Goal: Task Accomplishment & Management: Manage account settings

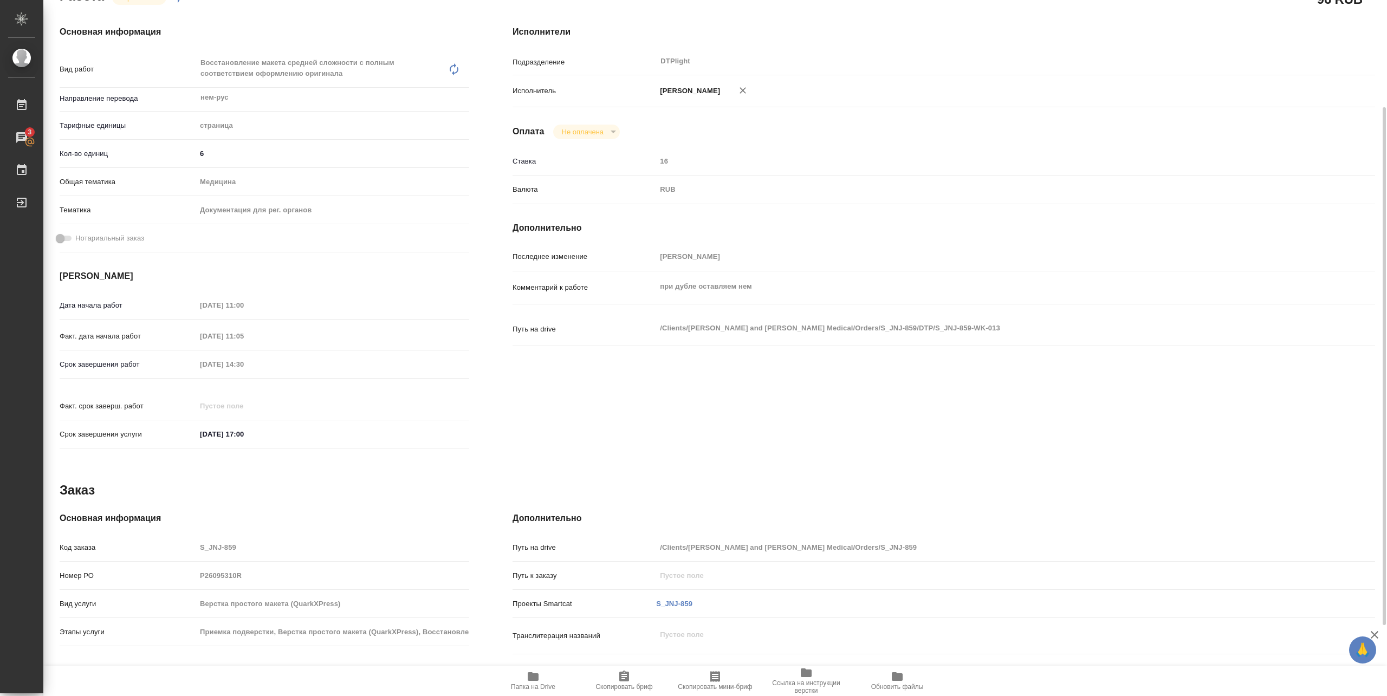
scroll to position [239, 0]
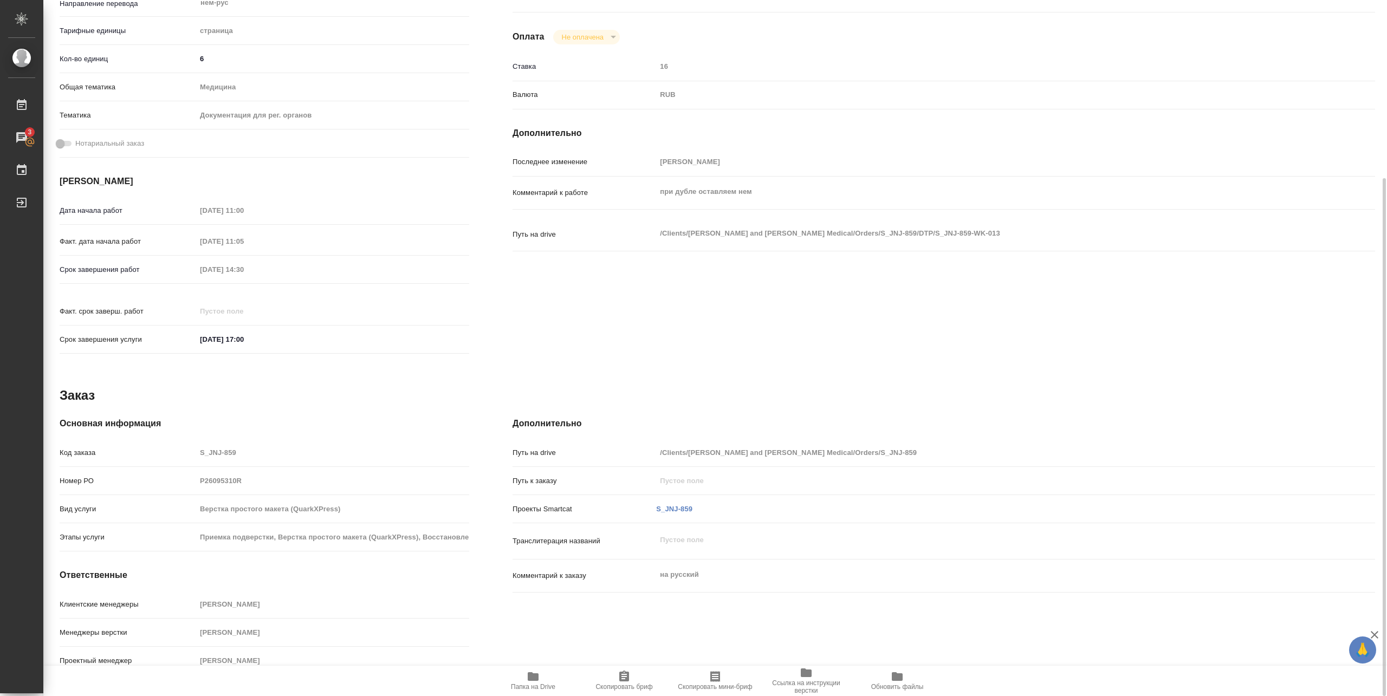
click at [540, 685] on span "Папка на Drive" at bounding box center [533, 687] width 44 height 8
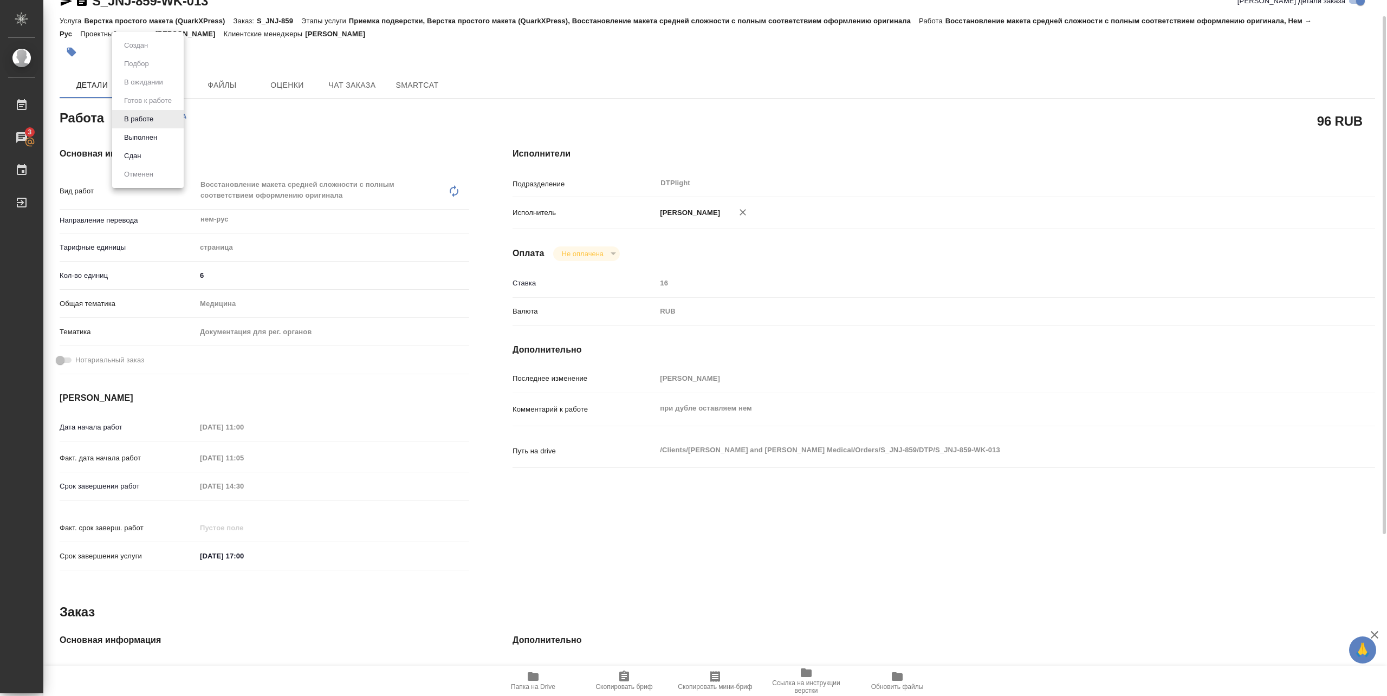
click at [153, 119] on body "🙏 .cls-1 fill:#fff; AWATERA Pankina Anna Работы 3 Чаты График Выйти S_JNJ-859-W…" at bounding box center [693, 348] width 1387 height 696
click at [141, 137] on button "Выполнен" at bounding box center [141, 138] width 40 height 12
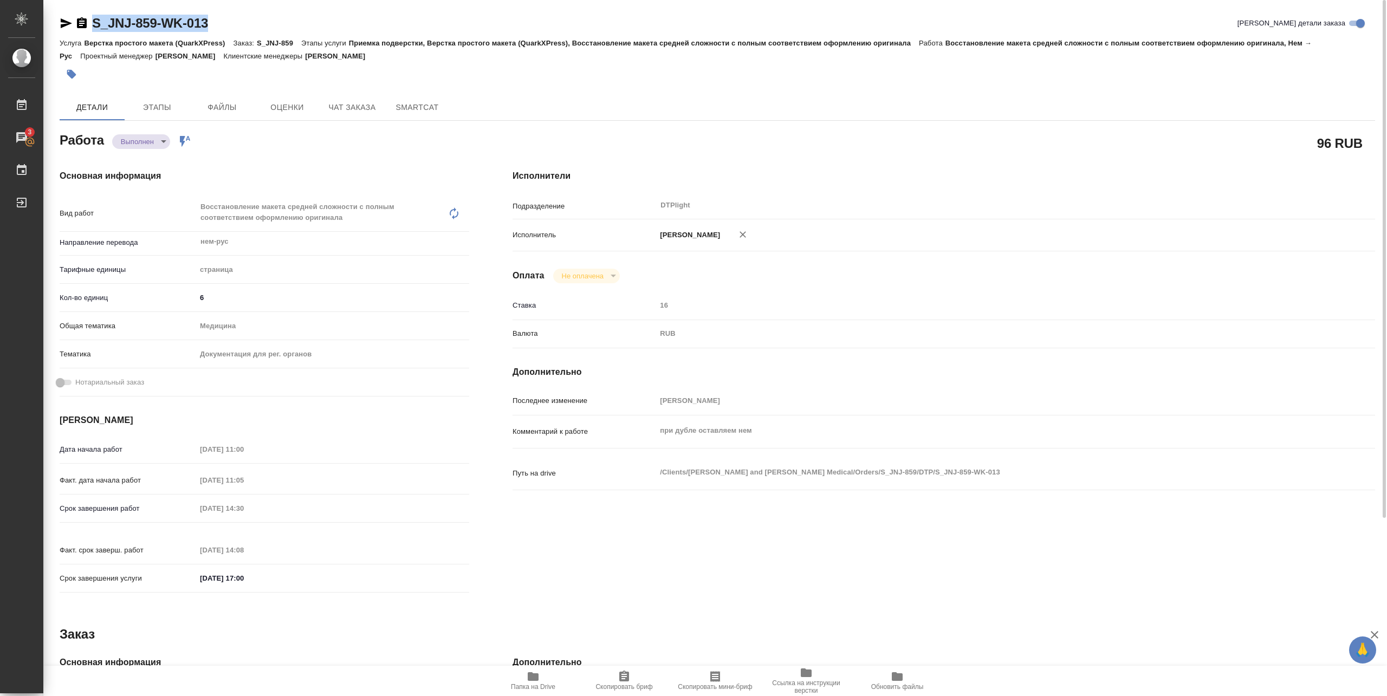
type textarea "x"
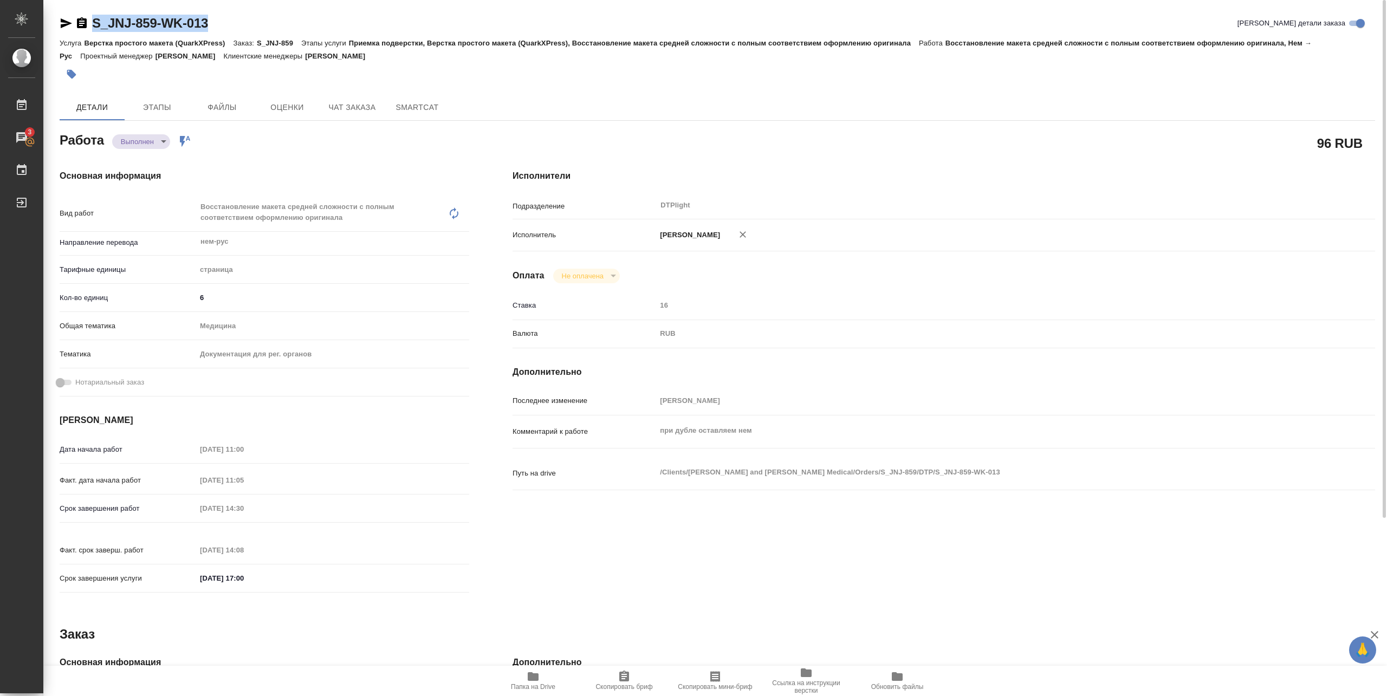
type textarea "x"
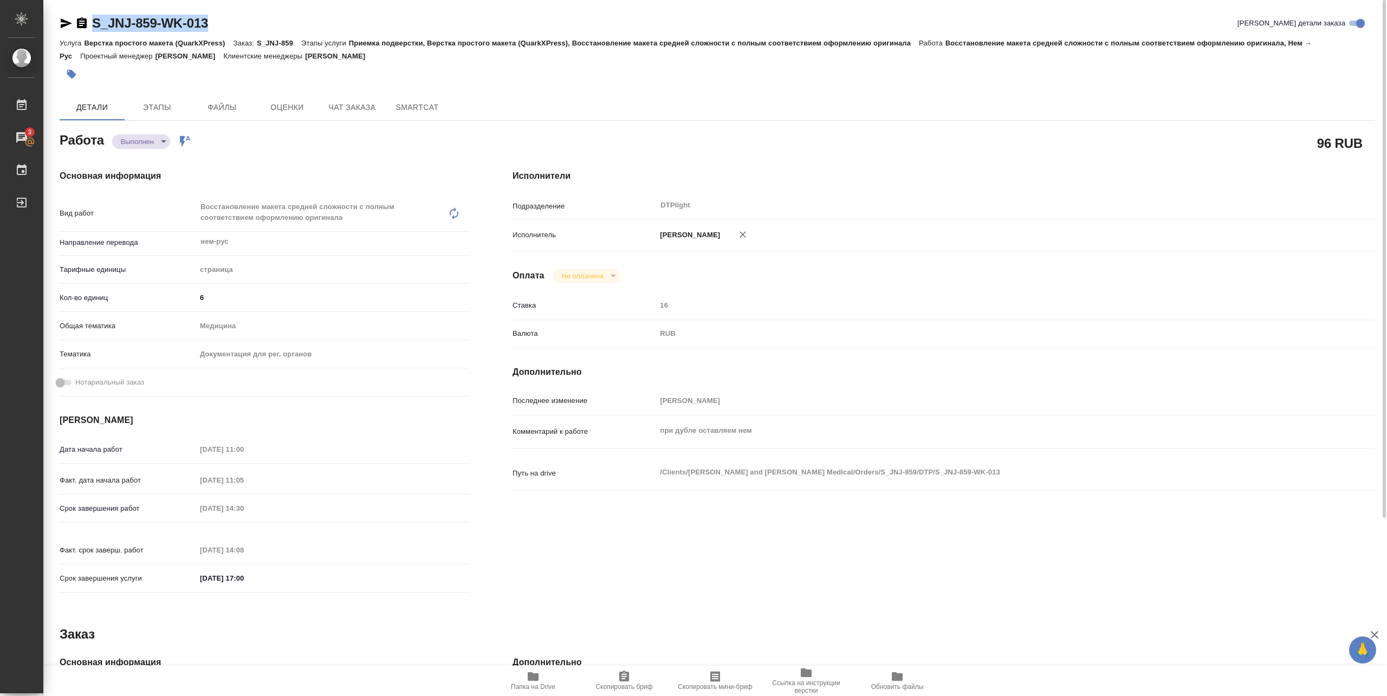
drag, startPoint x: 91, startPoint y: 31, endPoint x: 226, endPoint y: 31, distance: 134.9
click at [226, 31] on div "S_JNJ-859-WK-013 Кратко детали заказа" at bounding box center [718, 23] width 1316 height 17
copy link "S_JNJ-859-WK-013"
type textarea "x"
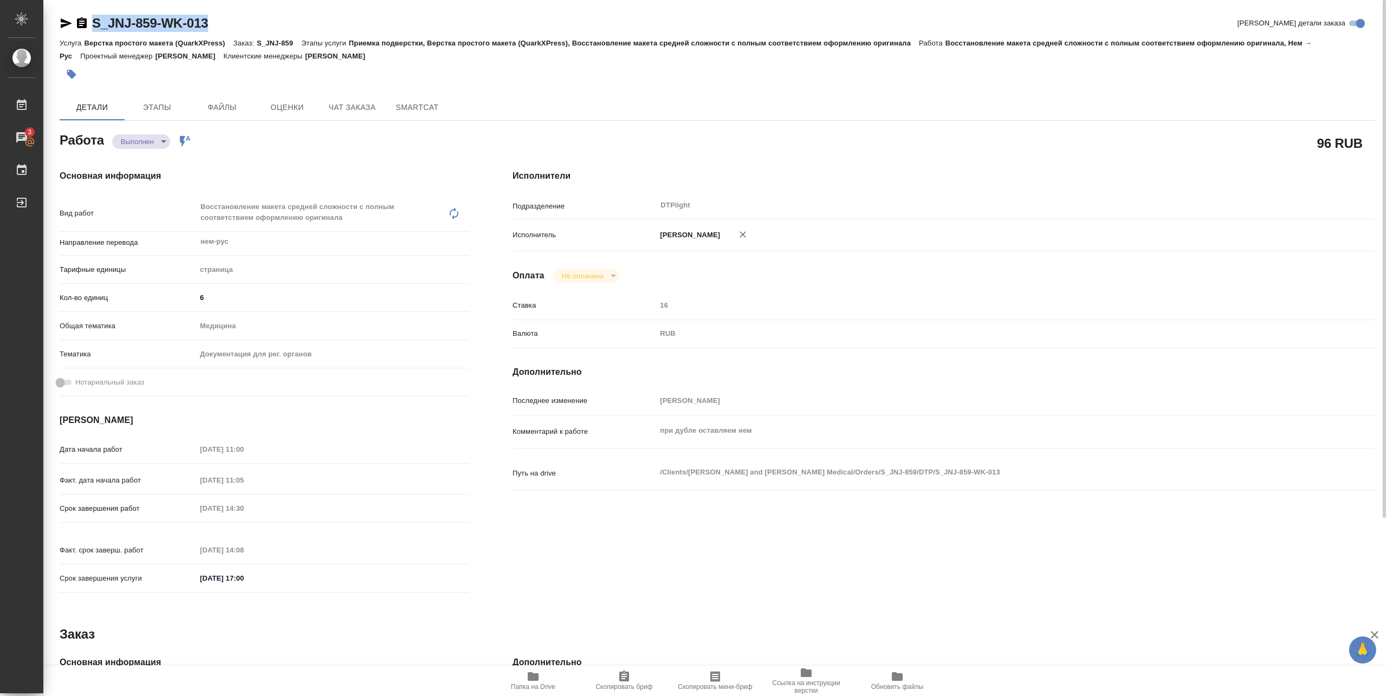
type textarea "x"
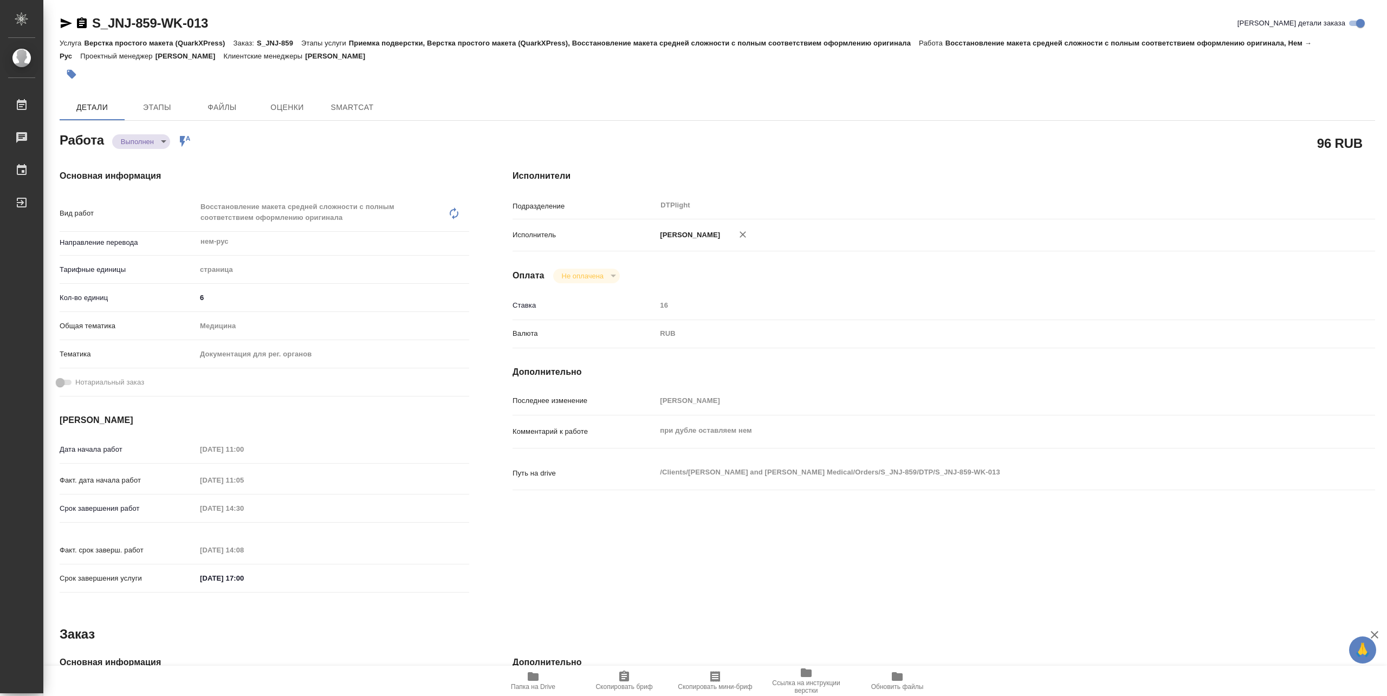
type textarea "x"
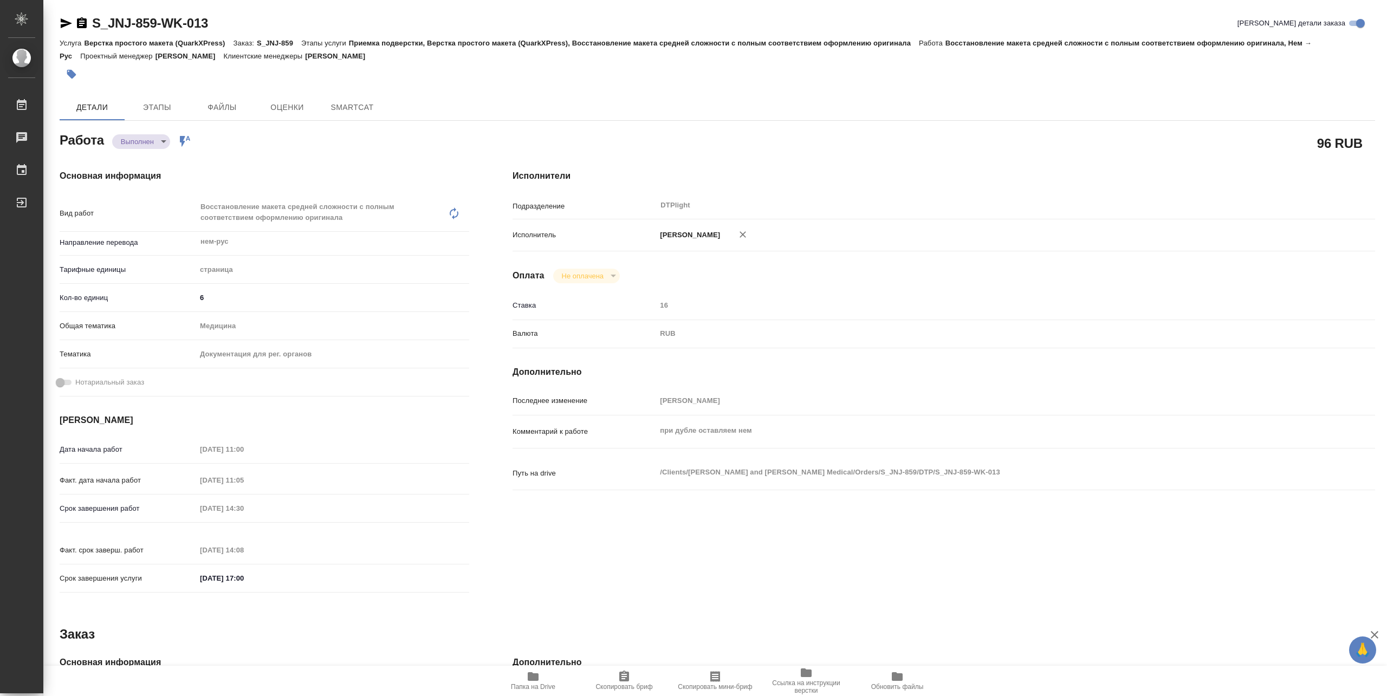
type textarea "x"
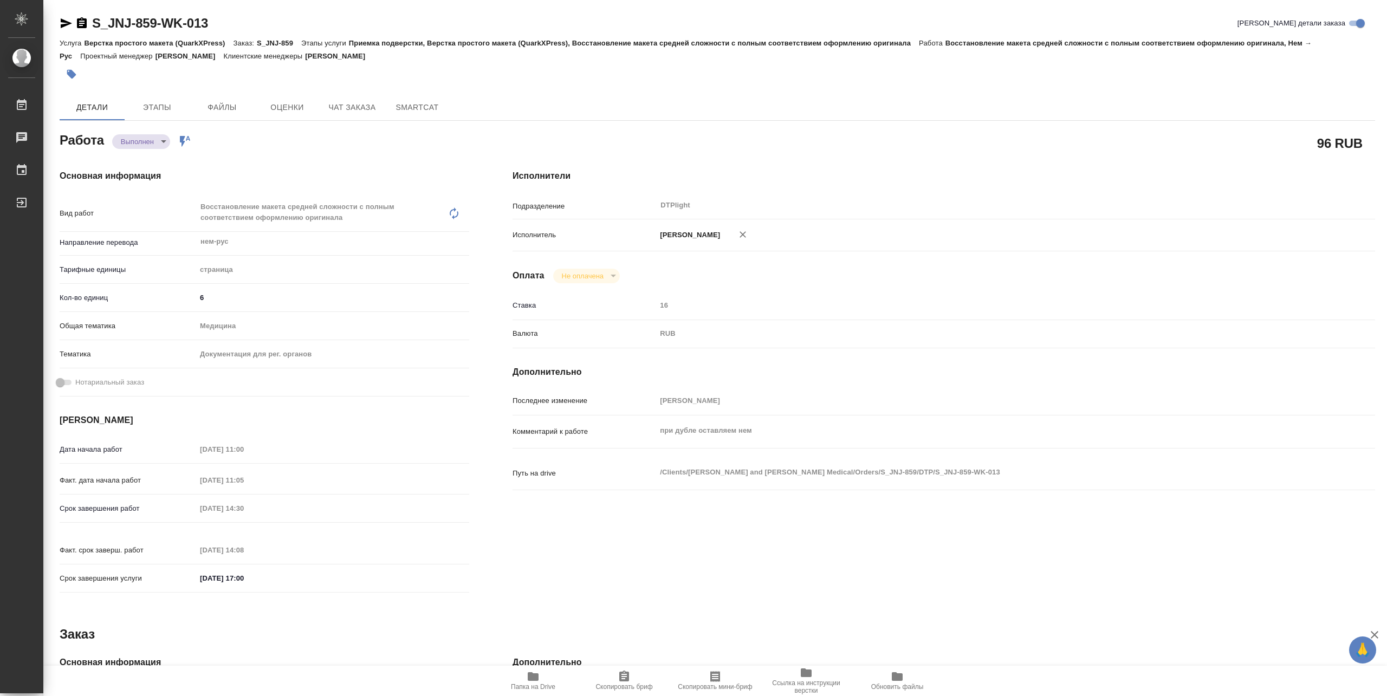
type textarea "x"
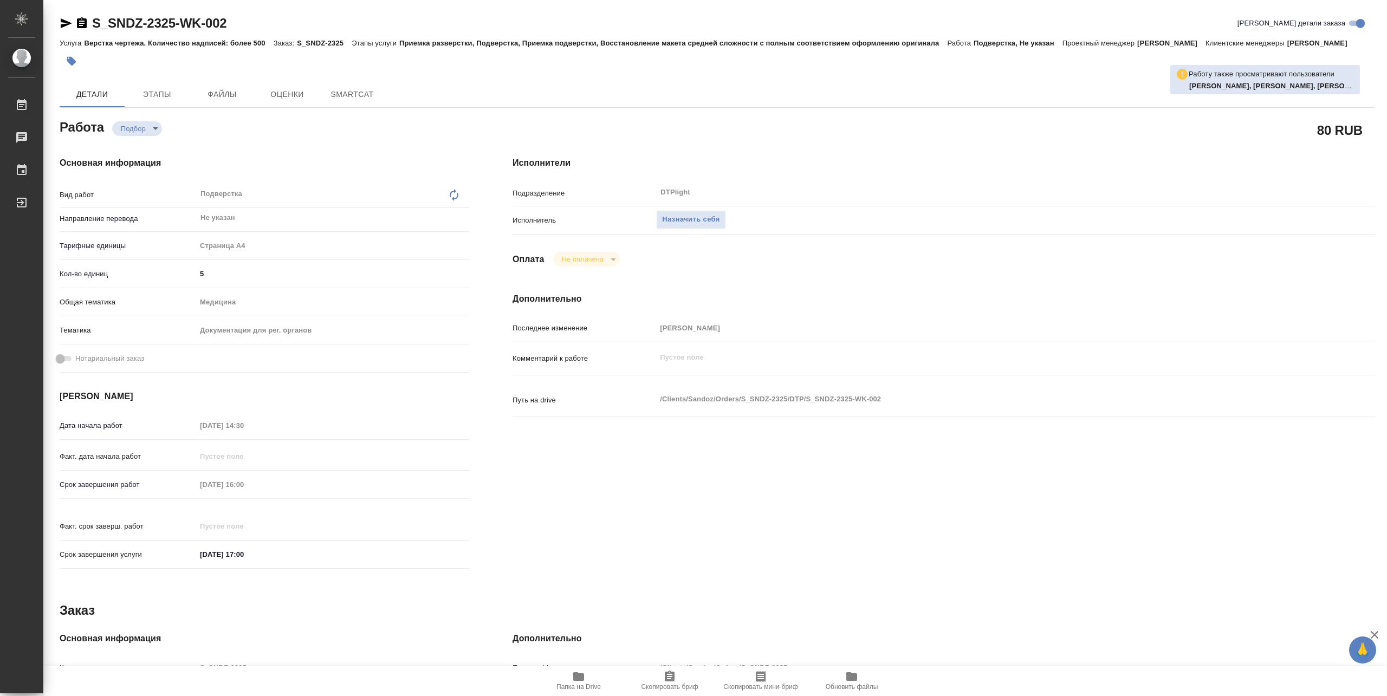
type textarea "x"
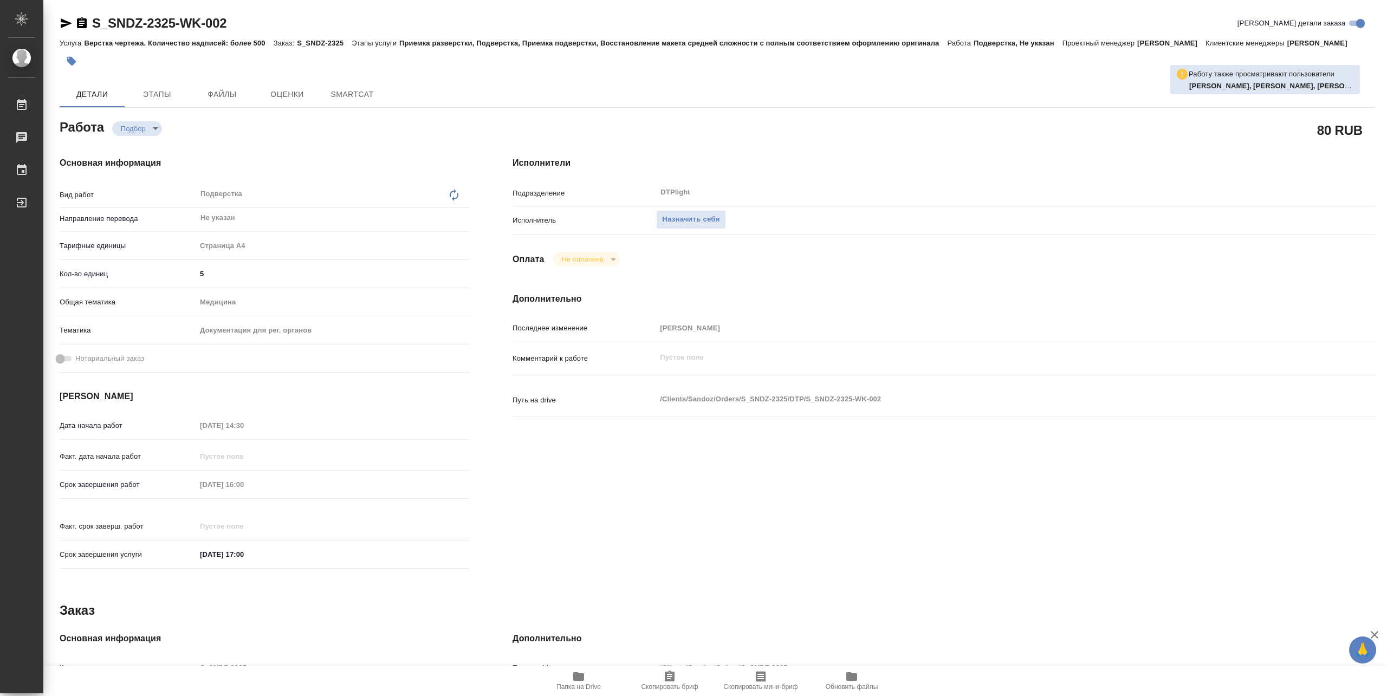
type textarea "x"
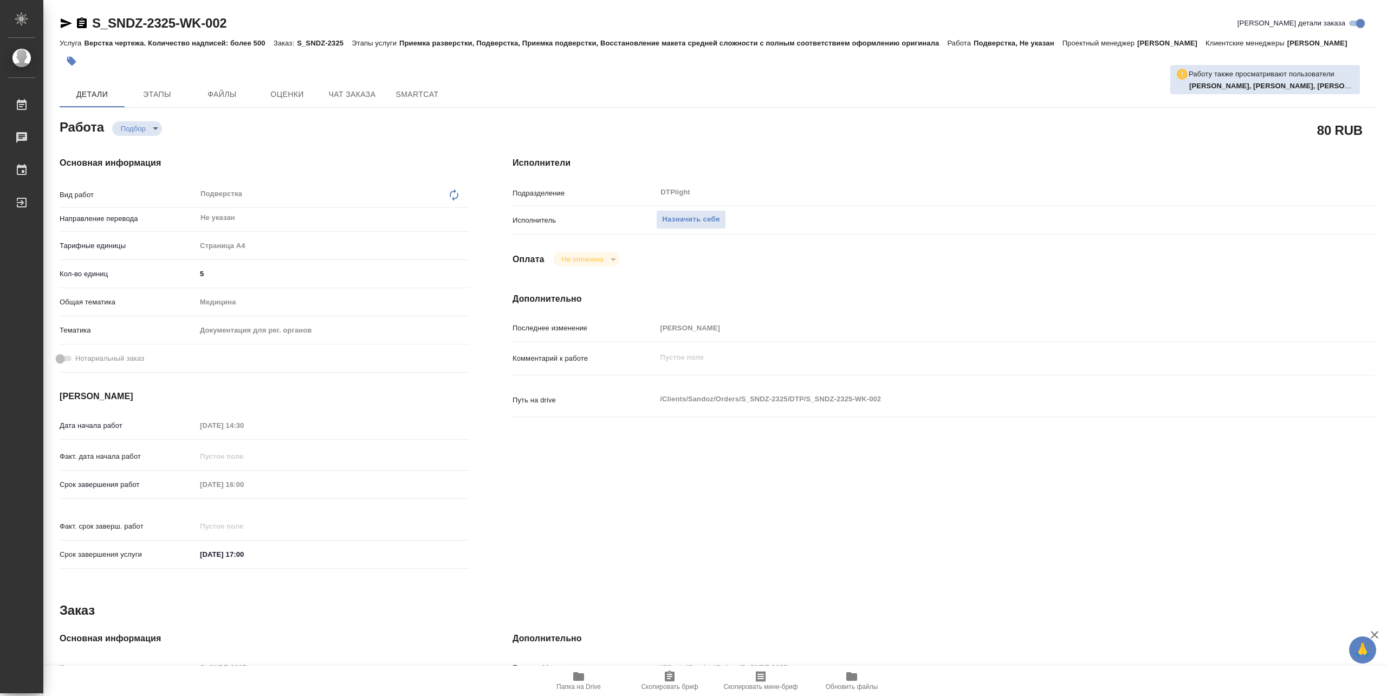
type textarea "x"
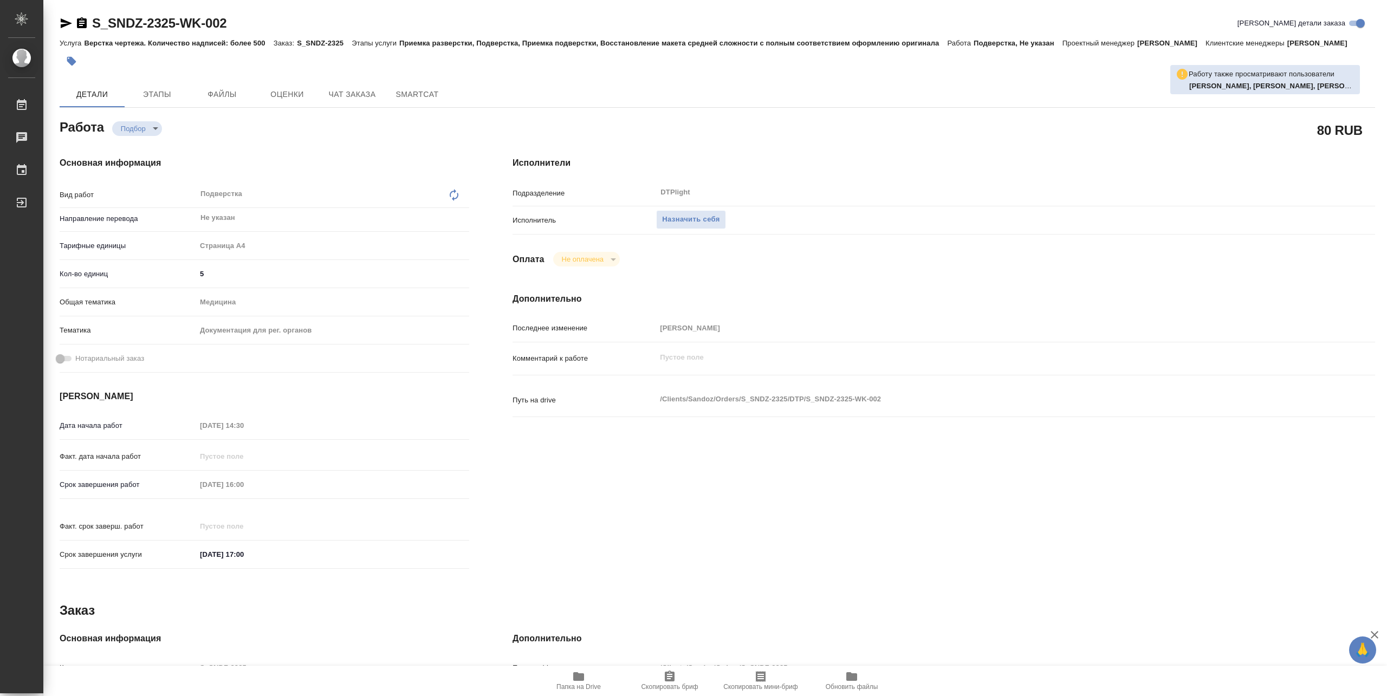
type textarea "x"
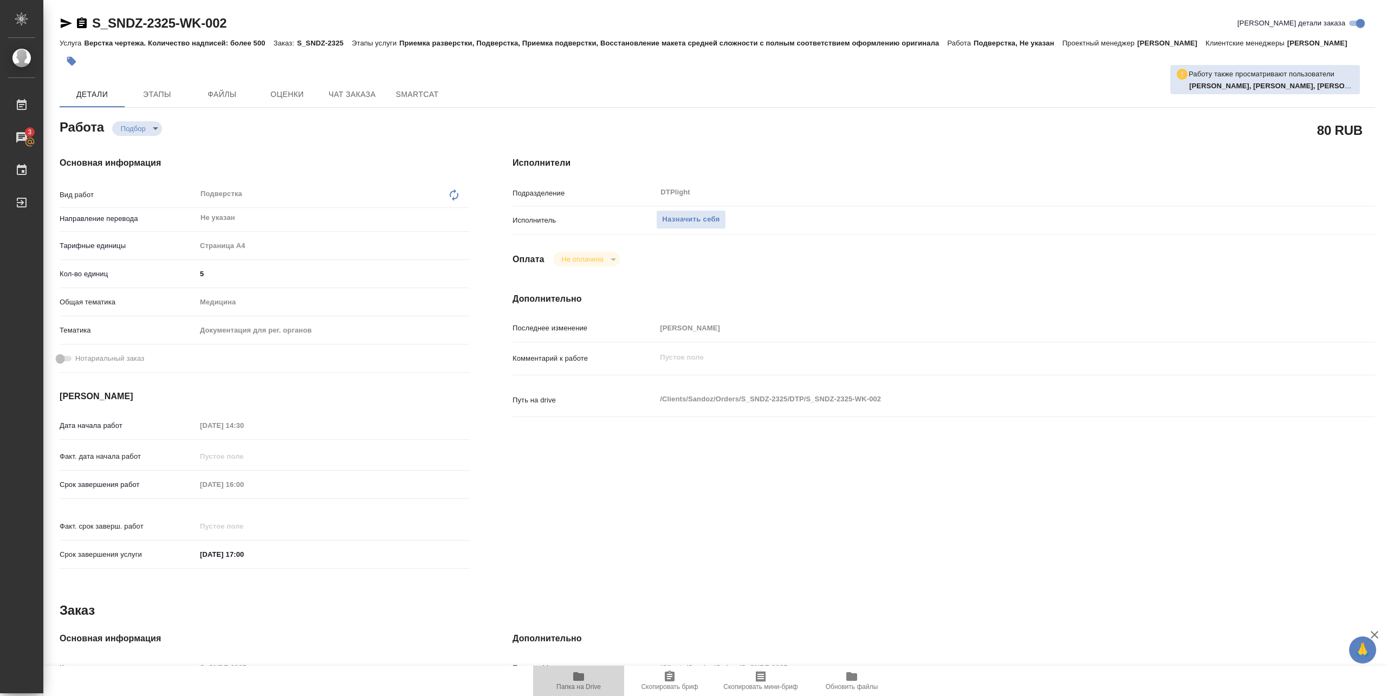
click at [592, 686] on span "Папка на Drive" at bounding box center [578, 687] width 44 height 8
click at [698, 224] on span "Назначить себя" at bounding box center [690, 219] width 57 height 12
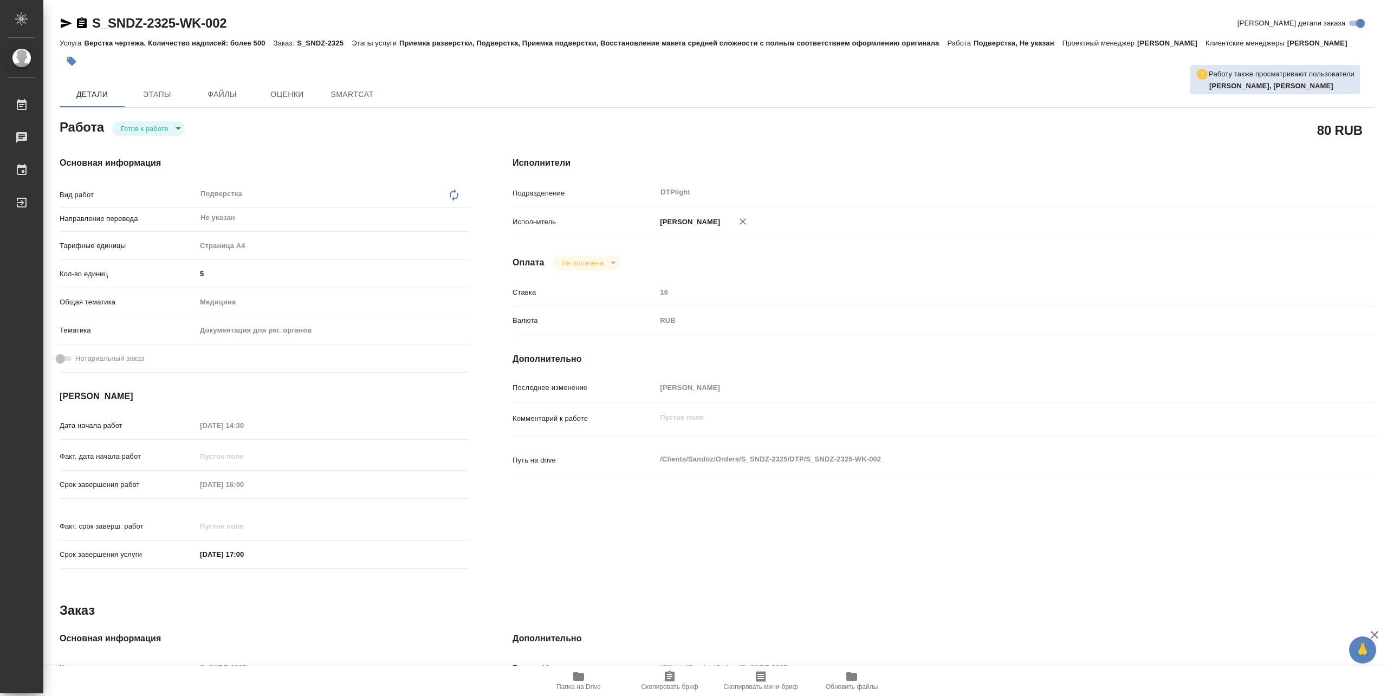
type textarea "x"
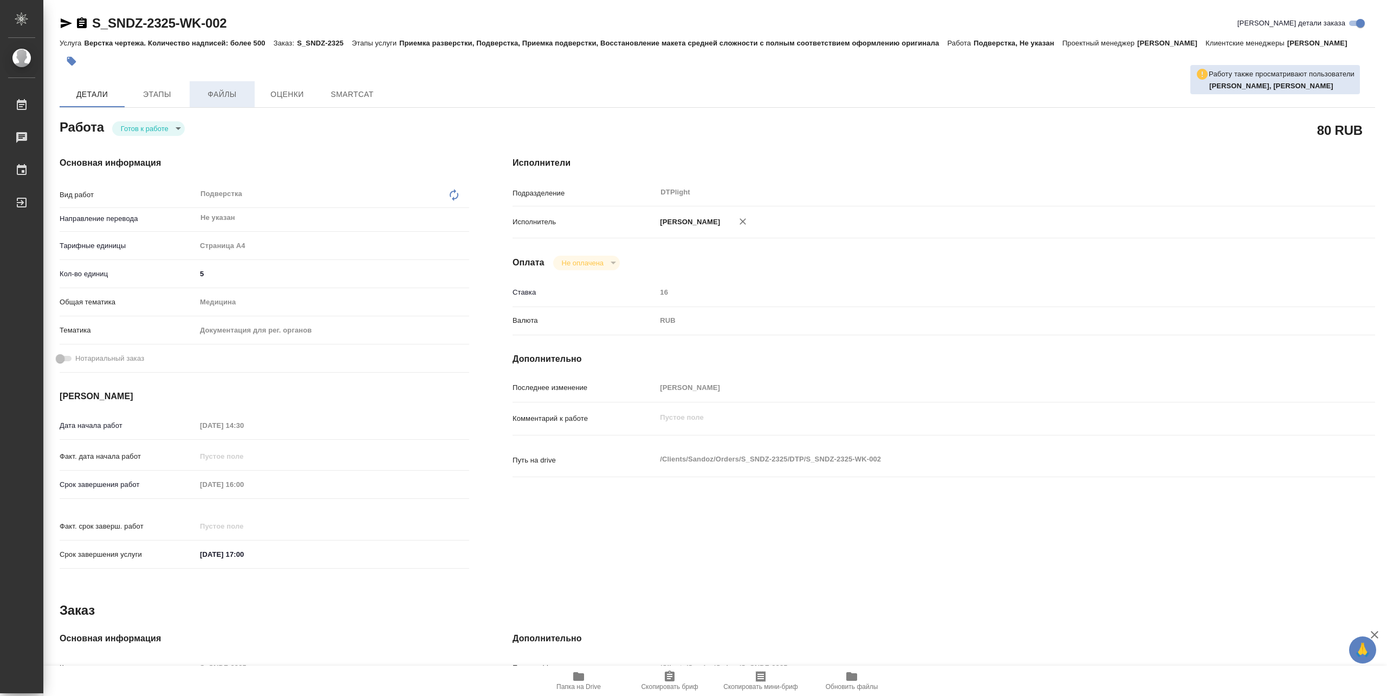
type textarea "x"
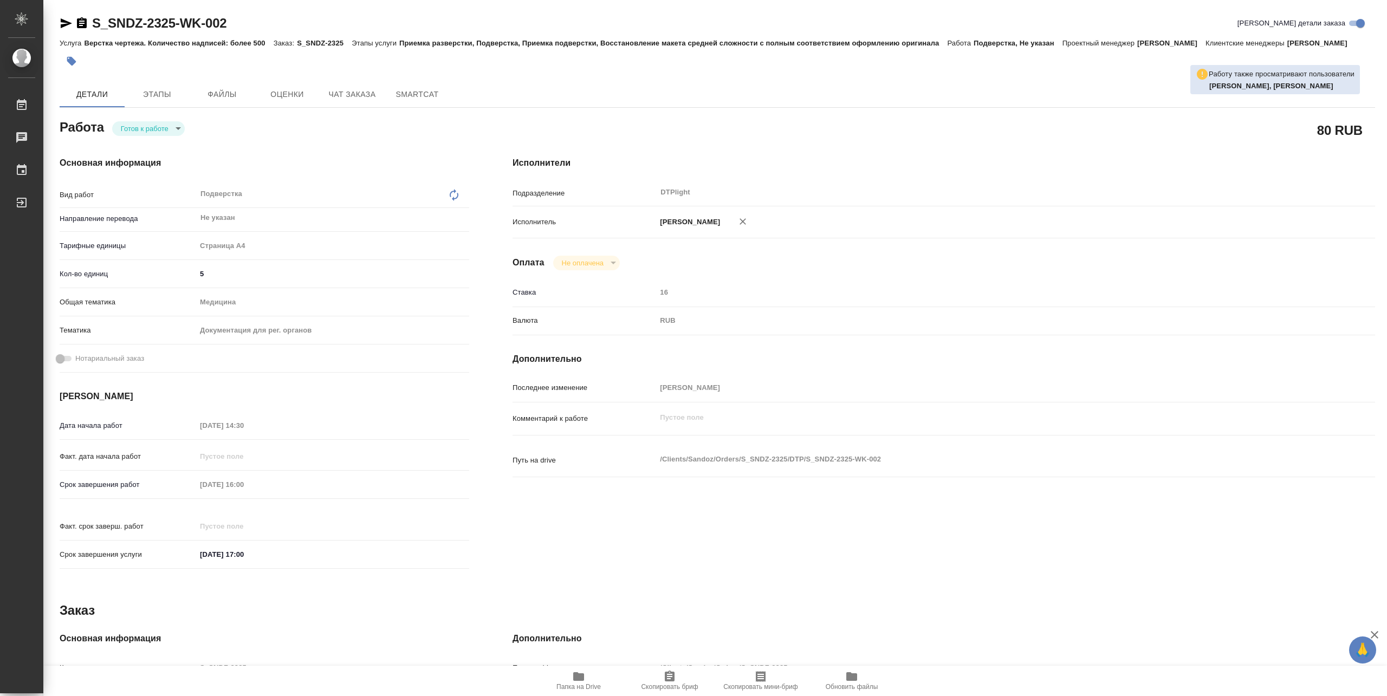
click at [163, 128] on body "🙏 .cls-1 fill:#fff; AWATERA Pankina Anna Работы Чаты График Выйти S_SNDZ-2325-W…" at bounding box center [693, 348] width 1387 height 696
type textarea "x"
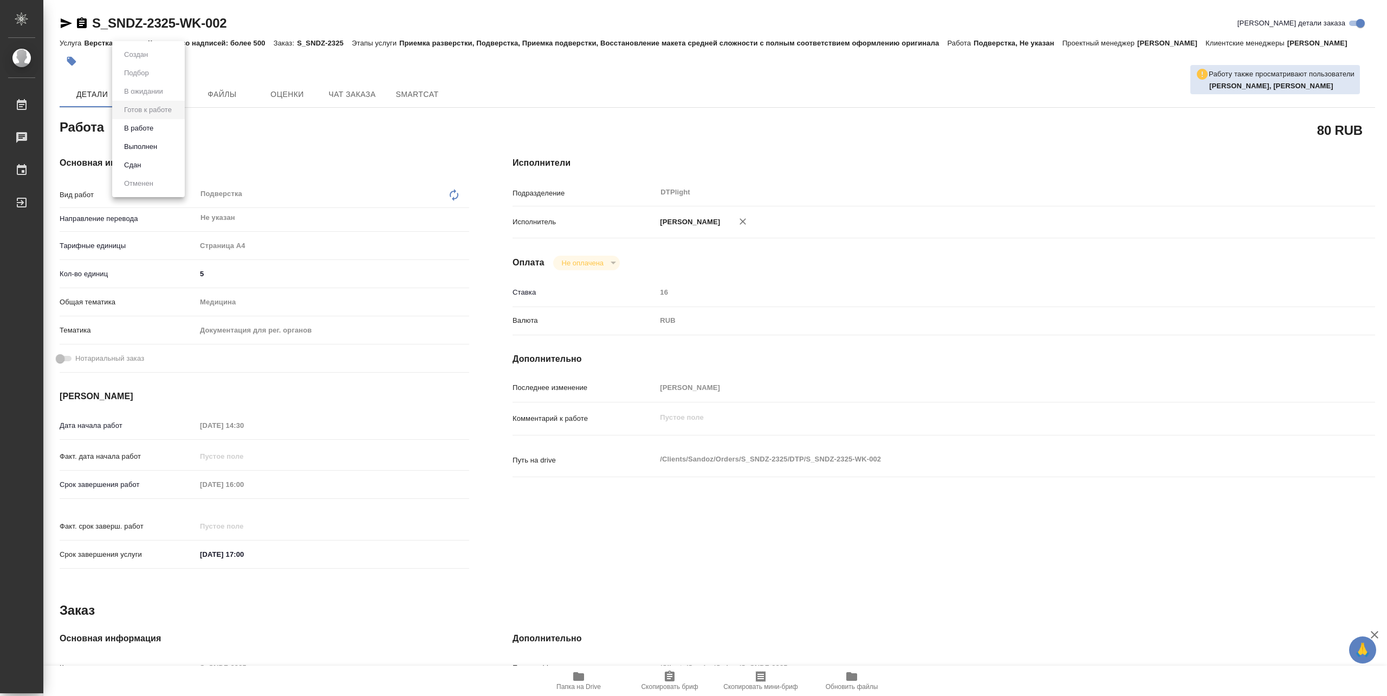
type textarea "x"
click at [144, 135] on li "В работе" at bounding box center [148, 128] width 73 height 18
type textarea "x"
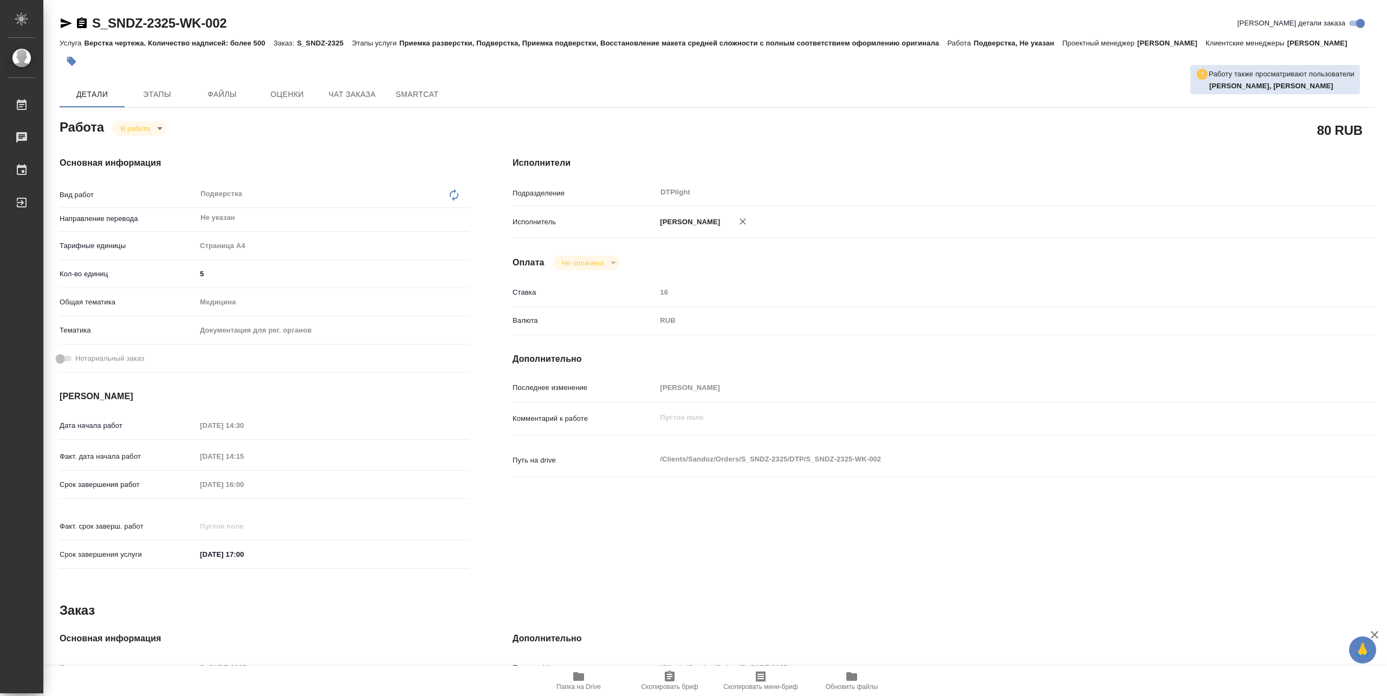
type textarea "x"
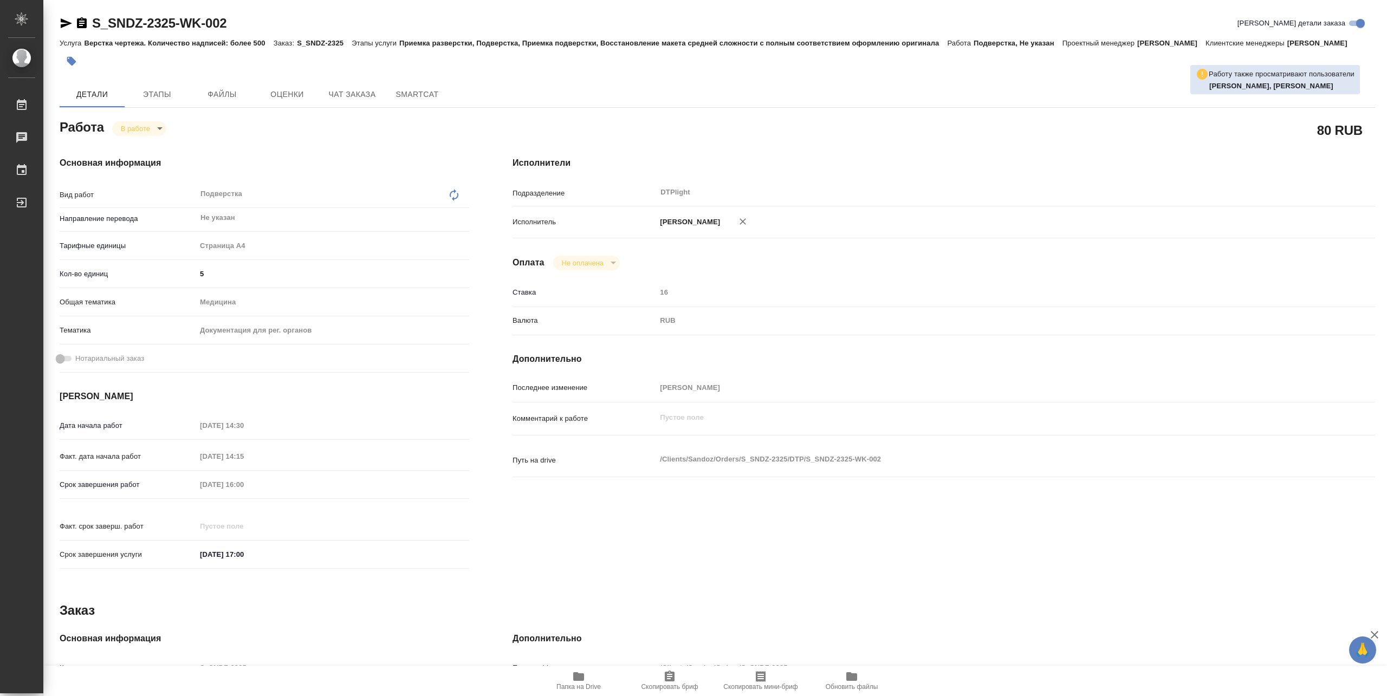
type textarea "x"
click at [591, 675] on span "Папка на Drive" at bounding box center [579, 680] width 78 height 21
type textarea "x"
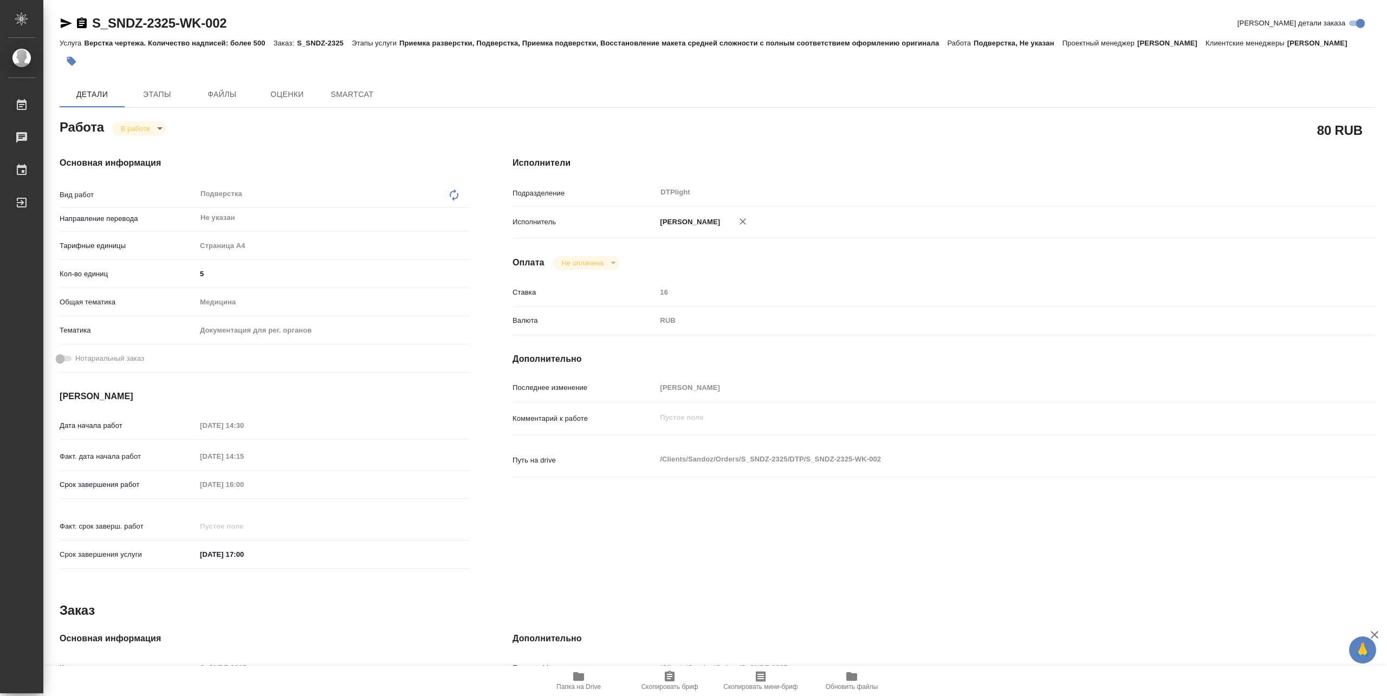
type textarea "x"
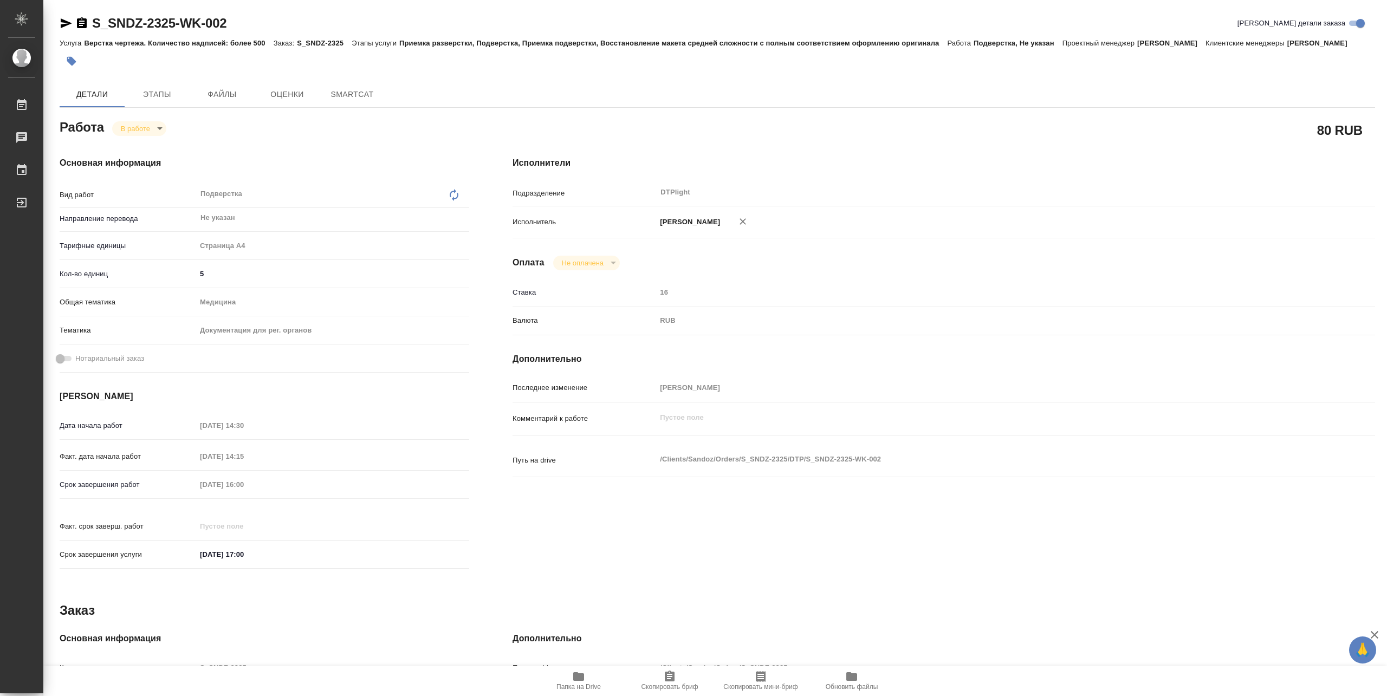
type textarea "x"
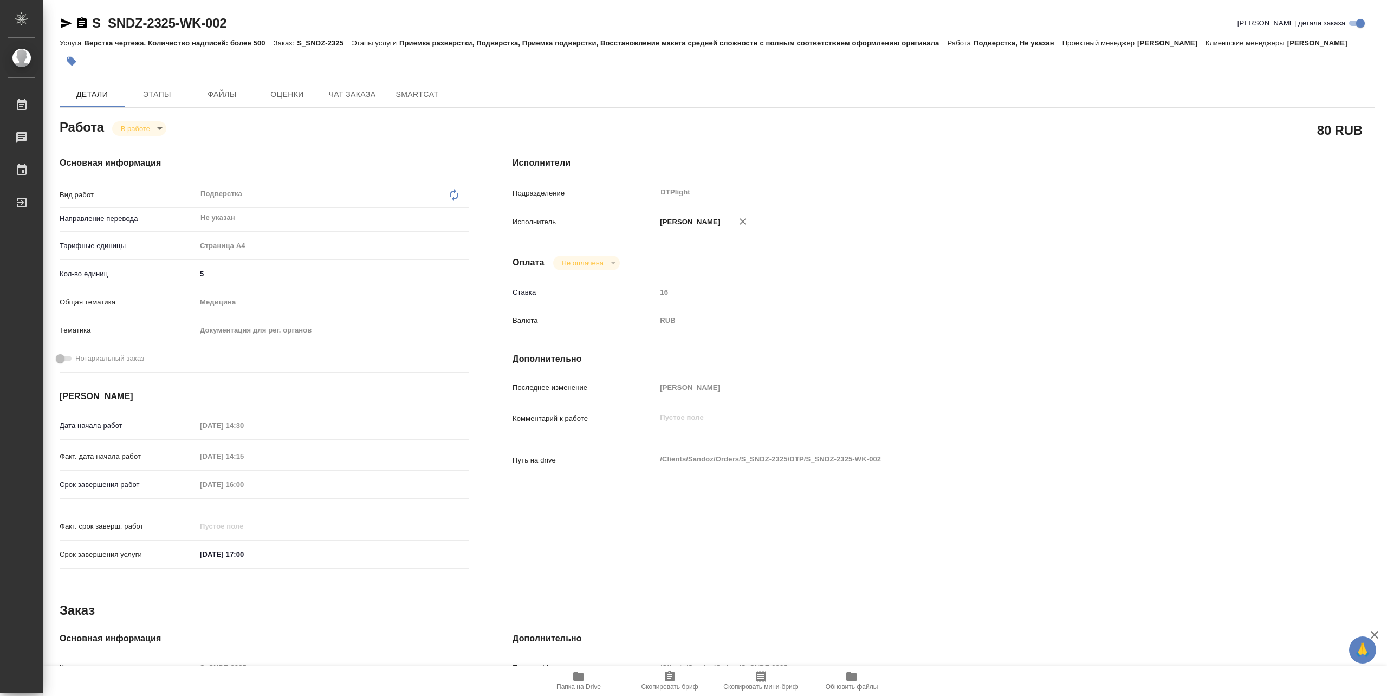
type textarea "x"
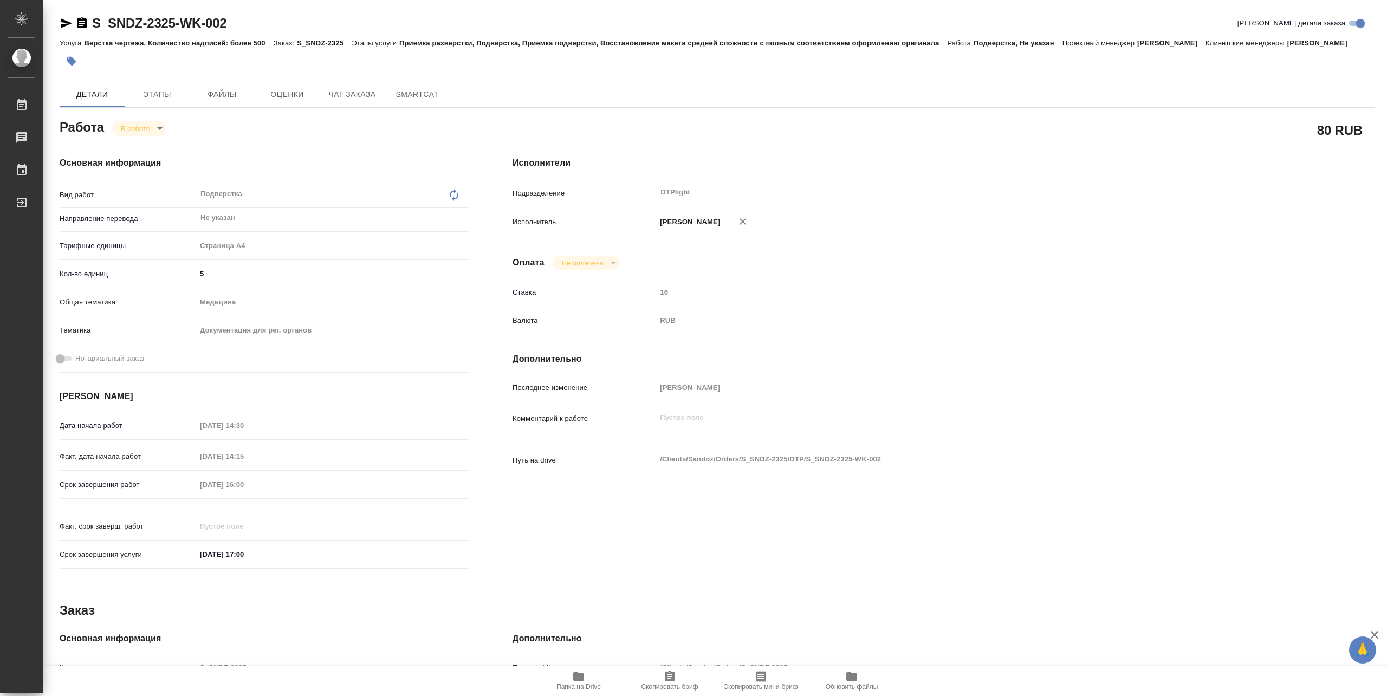
type textarea "x"
click at [368, 96] on span "Чат заказа" at bounding box center [352, 95] width 52 height 14
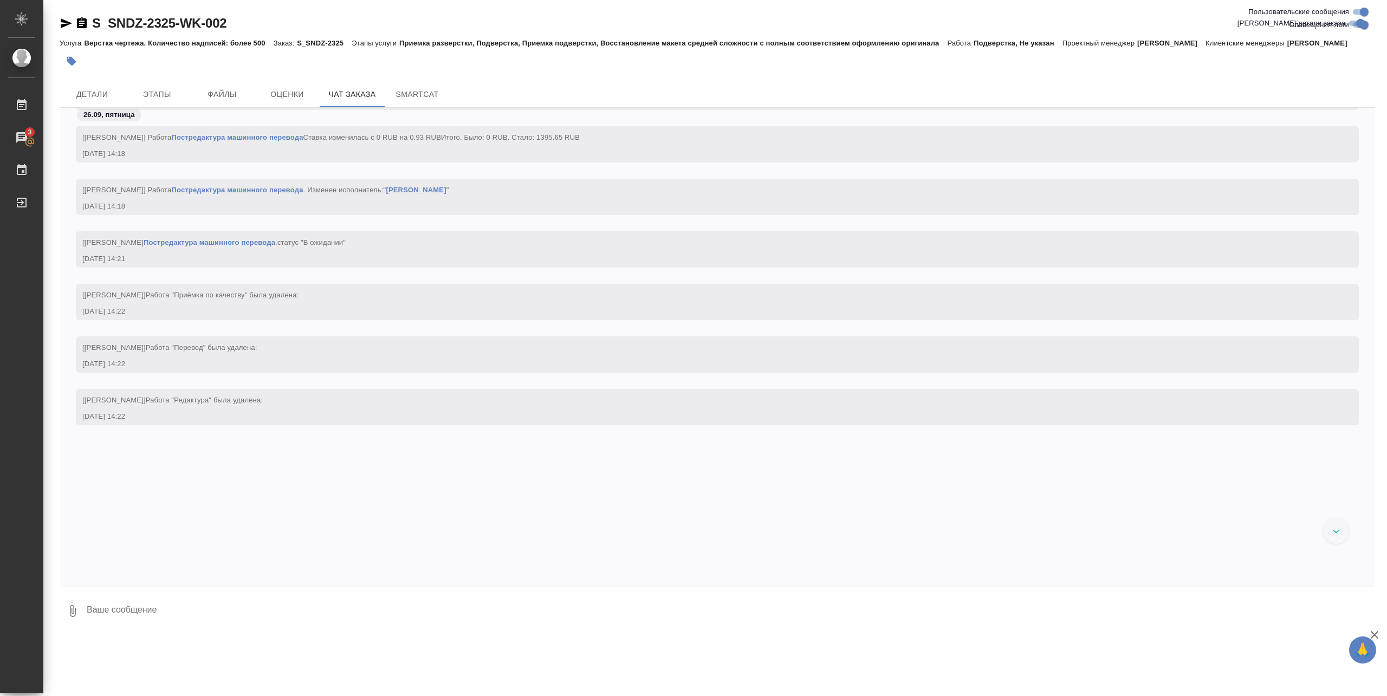
scroll to position [9959, 0]
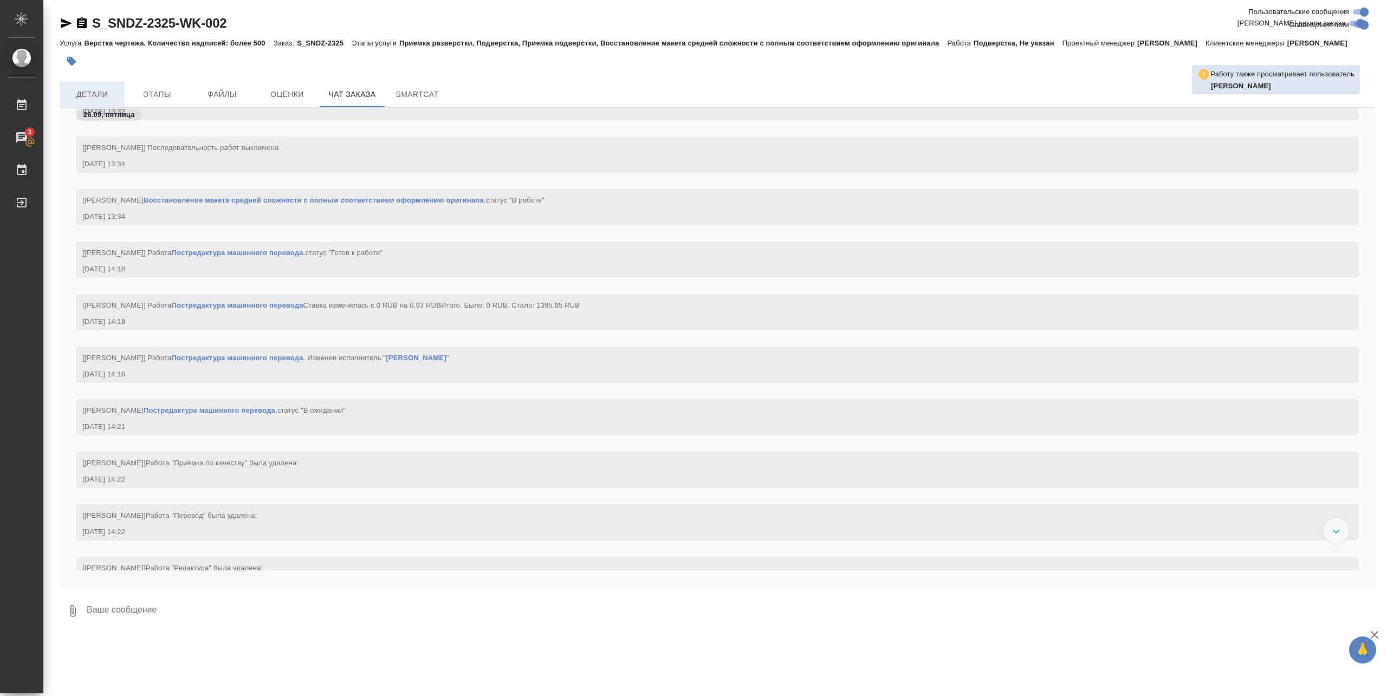
click at [94, 93] on span "Детали" at bounding box center [92, 95] width 52 height 14
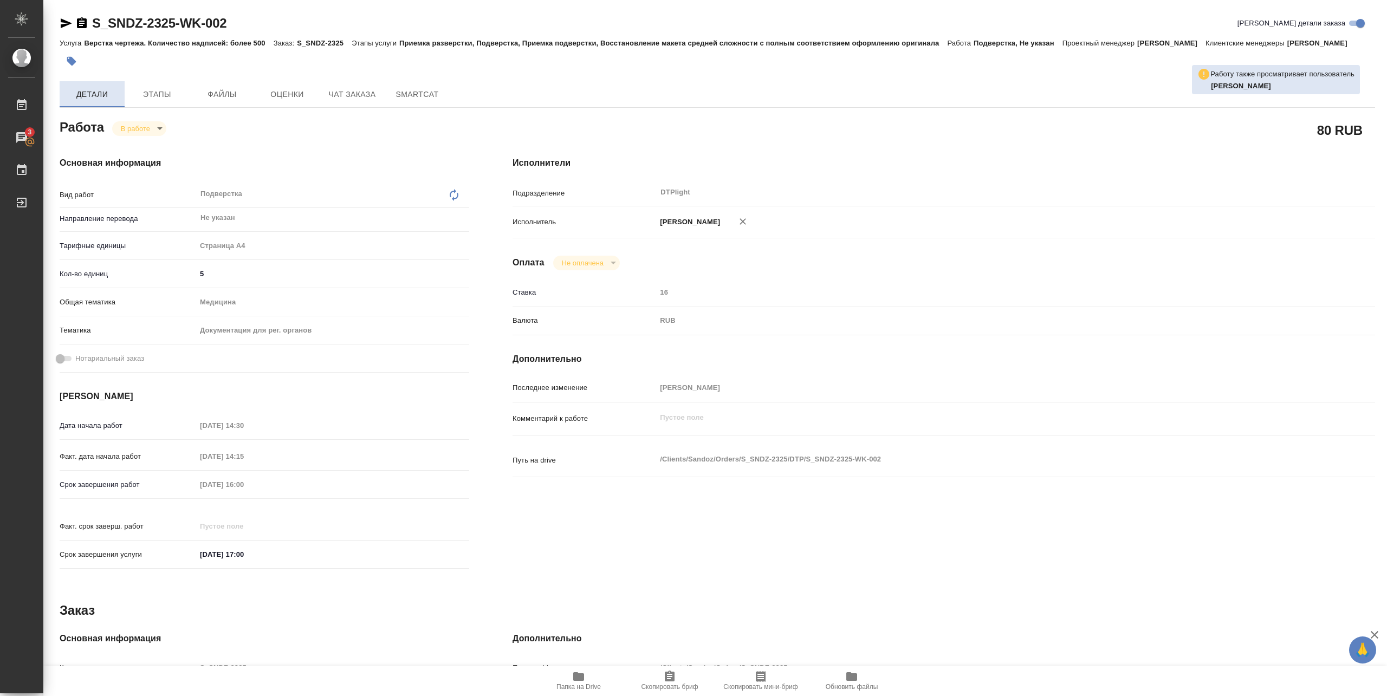
type textarea "x"
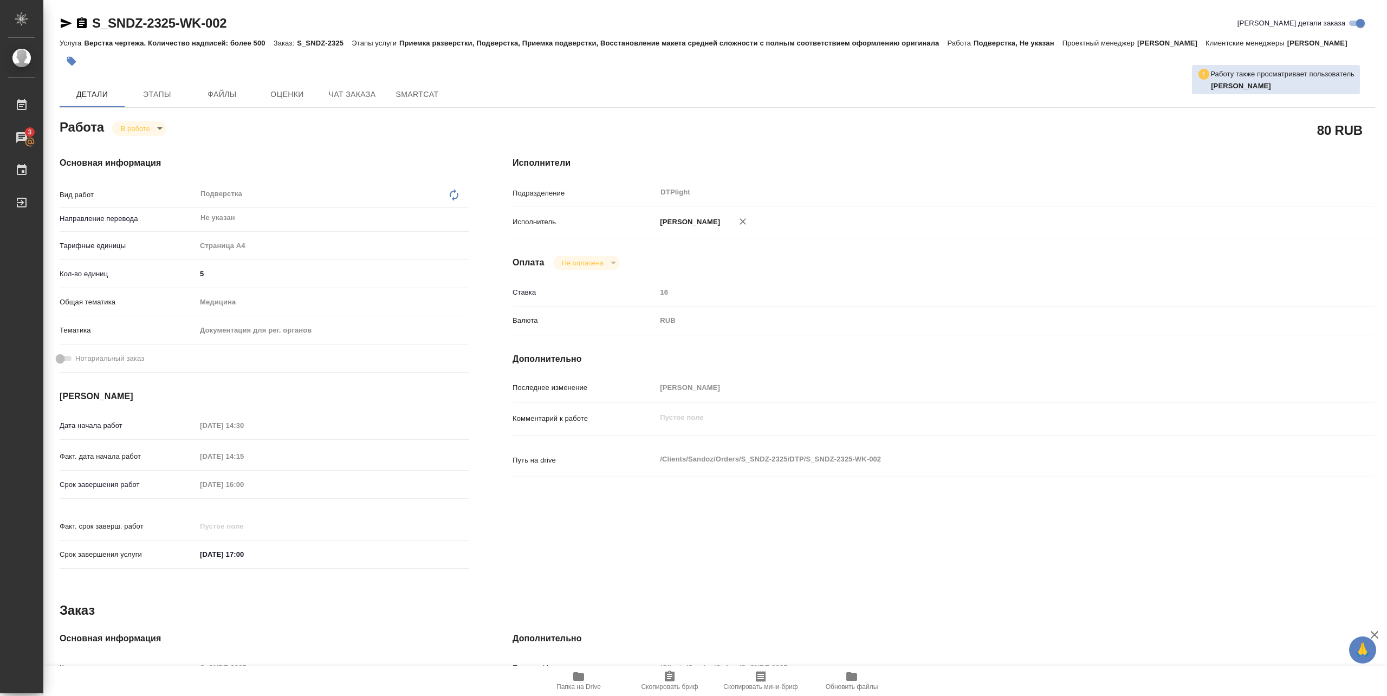
type textarea "x"
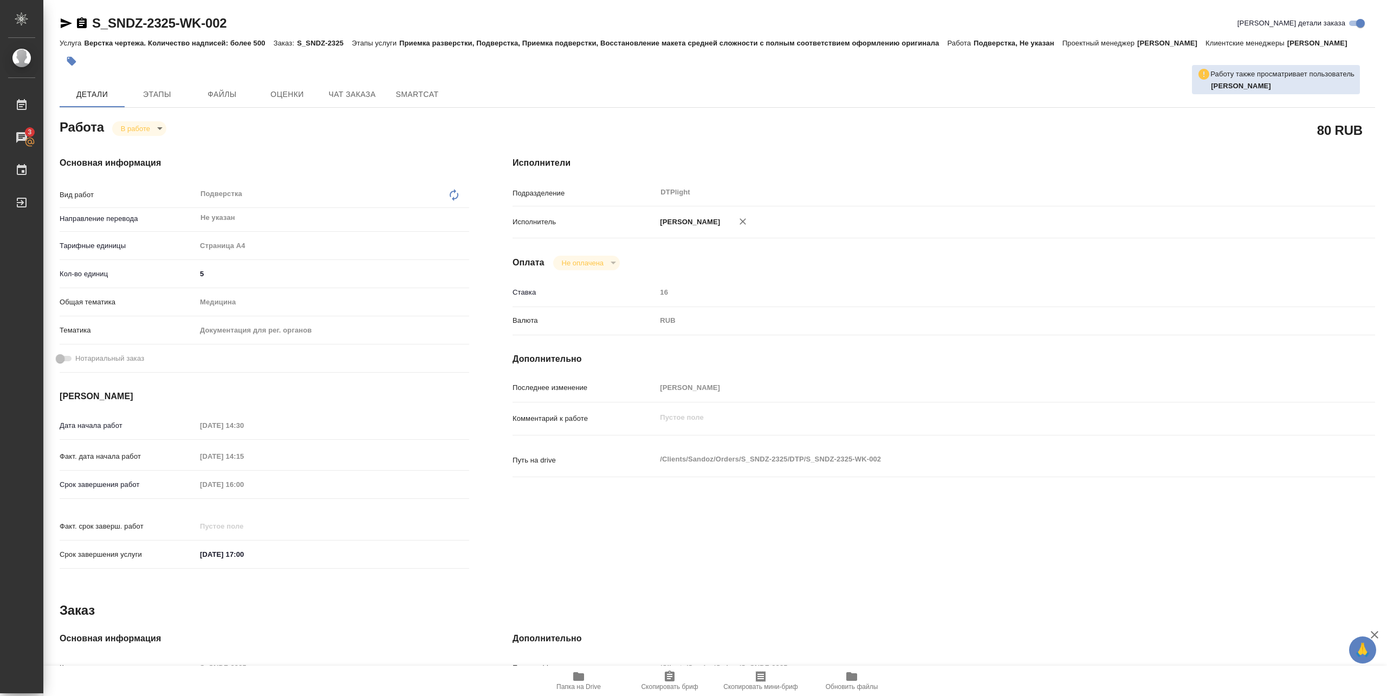
type textarea "x"
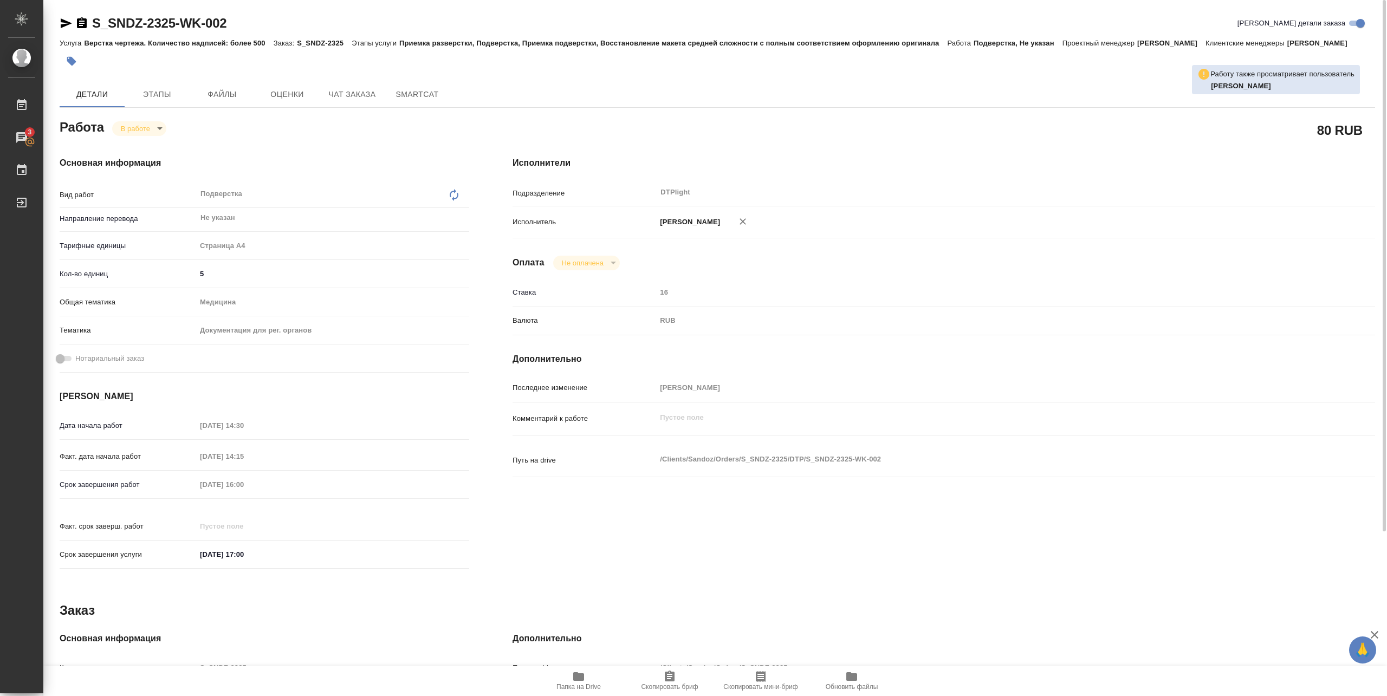
click at [70, 22] on icon "button" at bounding box center [66, 23] width 13 height 13
click at [579, 685] on span "Папка на Drive" at bounding box center [578, 687] width 44 height 8
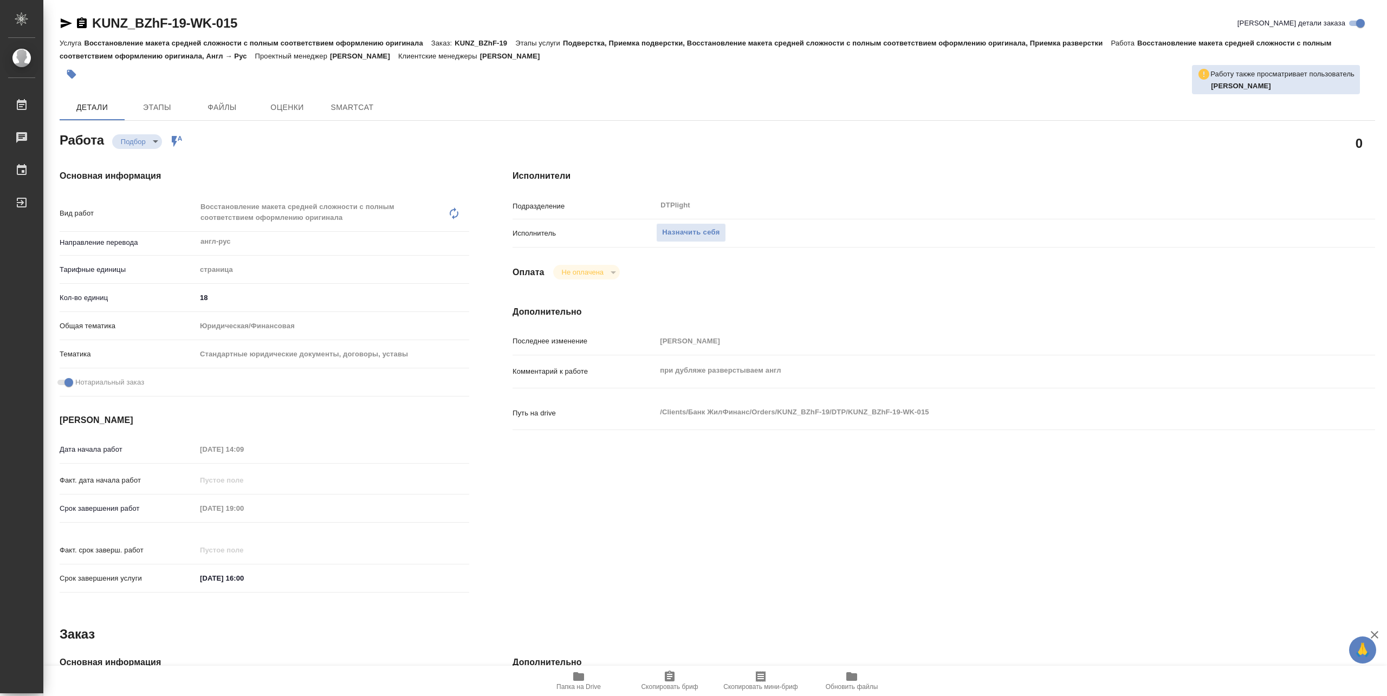
type textarea "x"
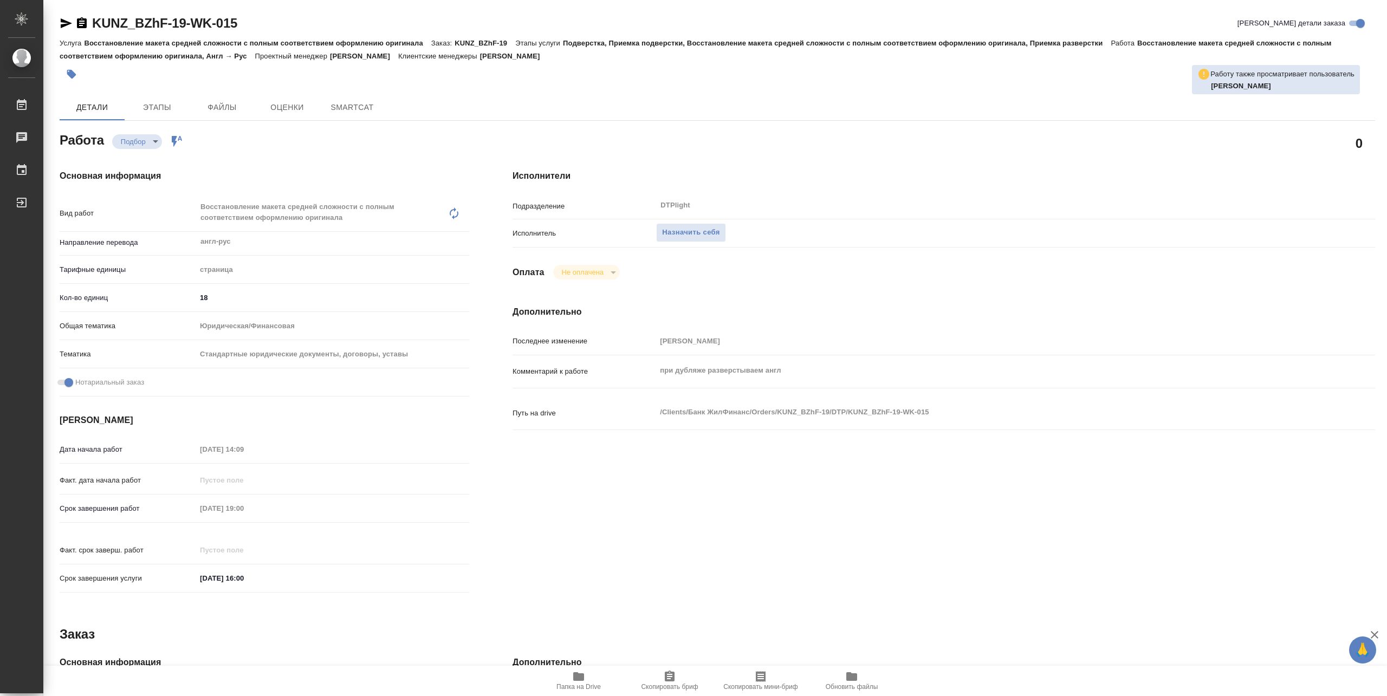
type textarea "x"
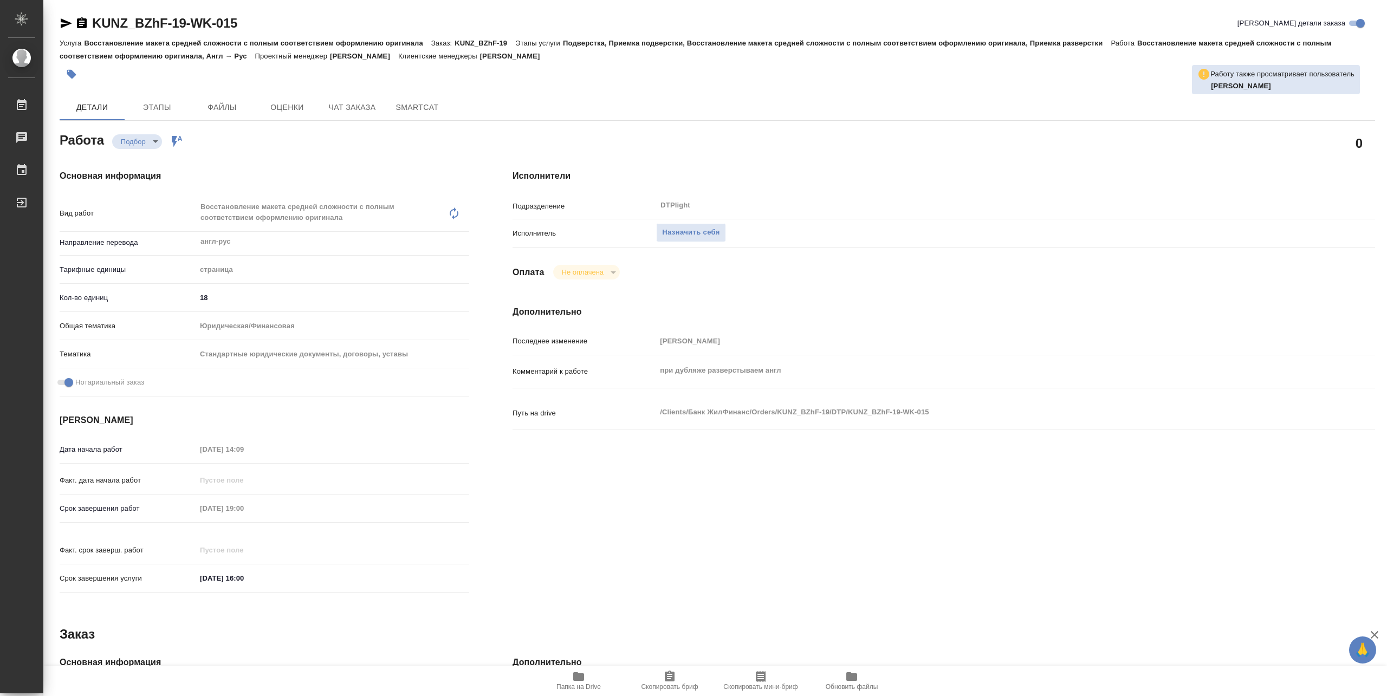
click at [575, 688] on span "Папка на Drive" at bounding box center [578, 687] width 44 height 8
type textarea "x"
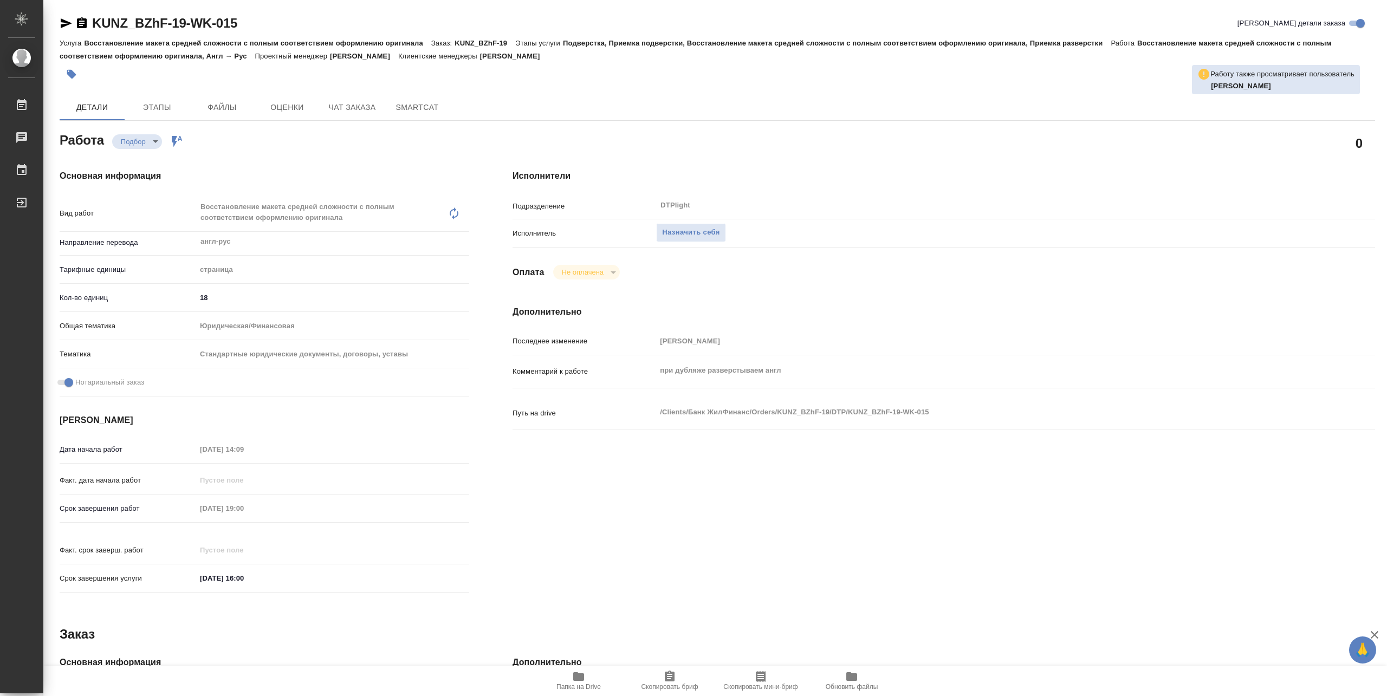
type textarea "x"
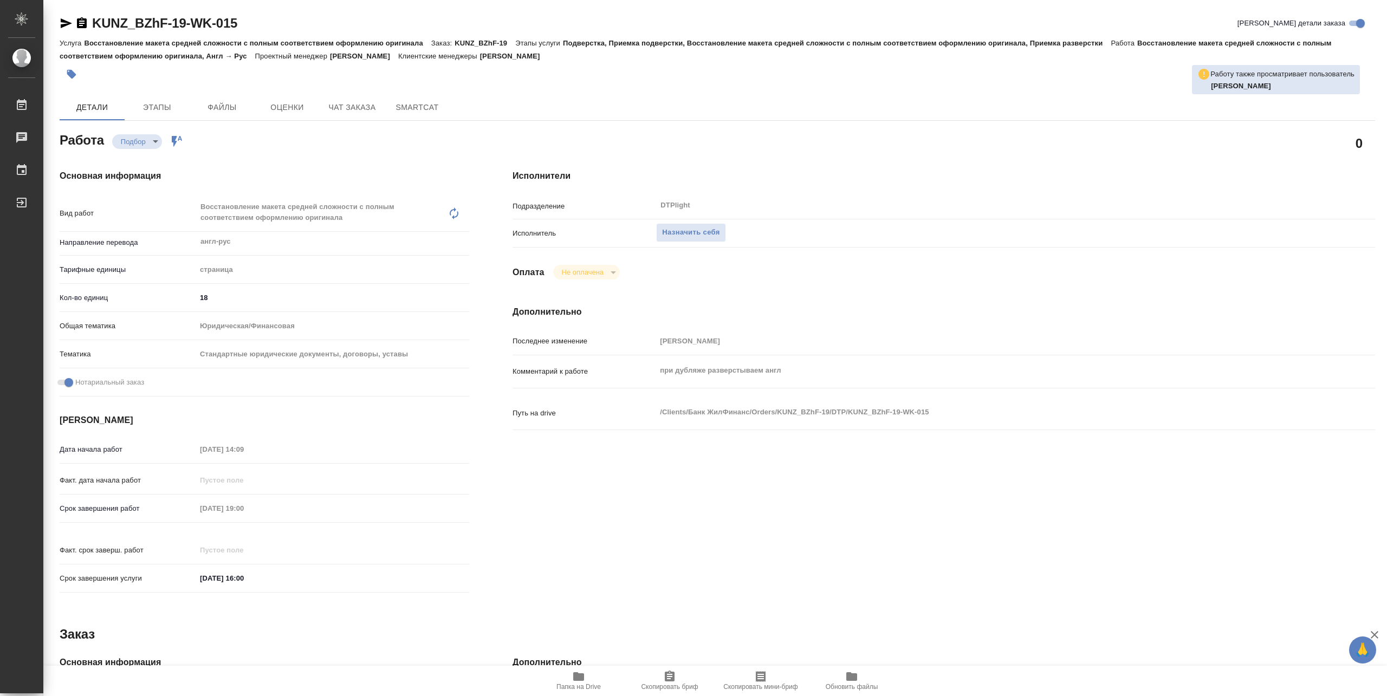
type textarea "x"
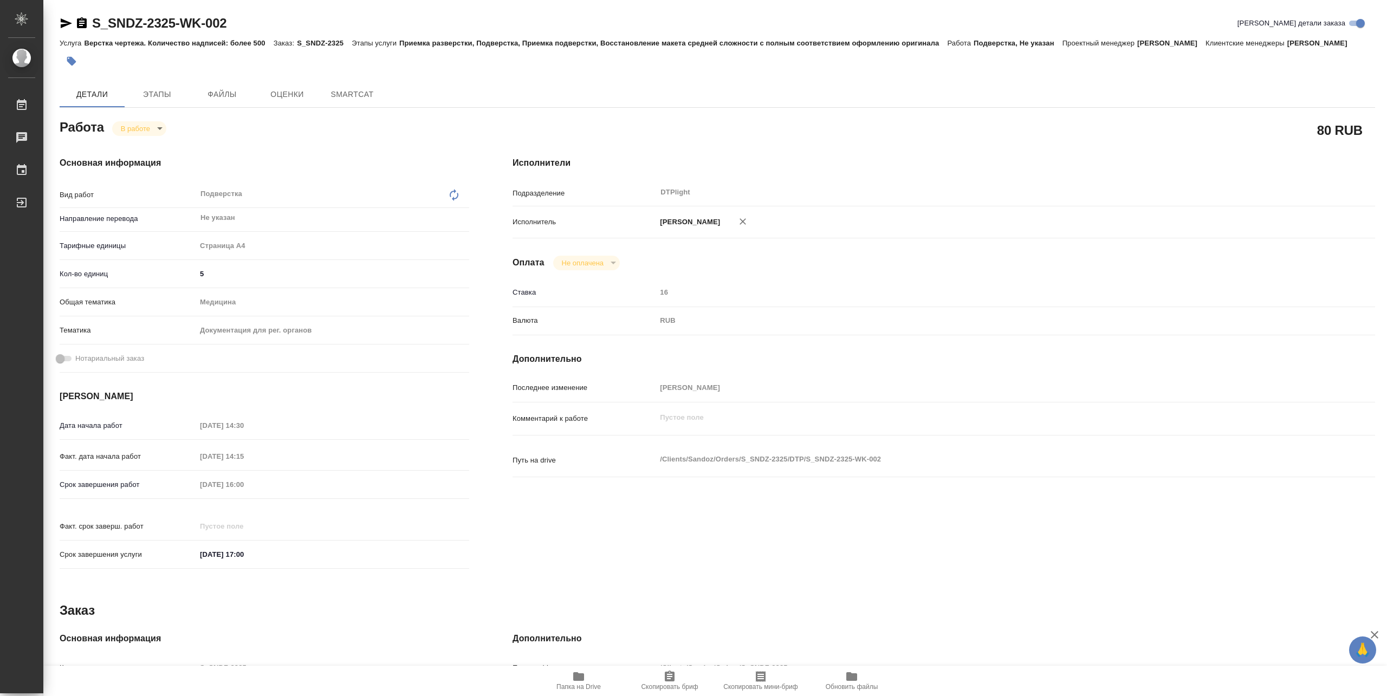
type textarea "x"
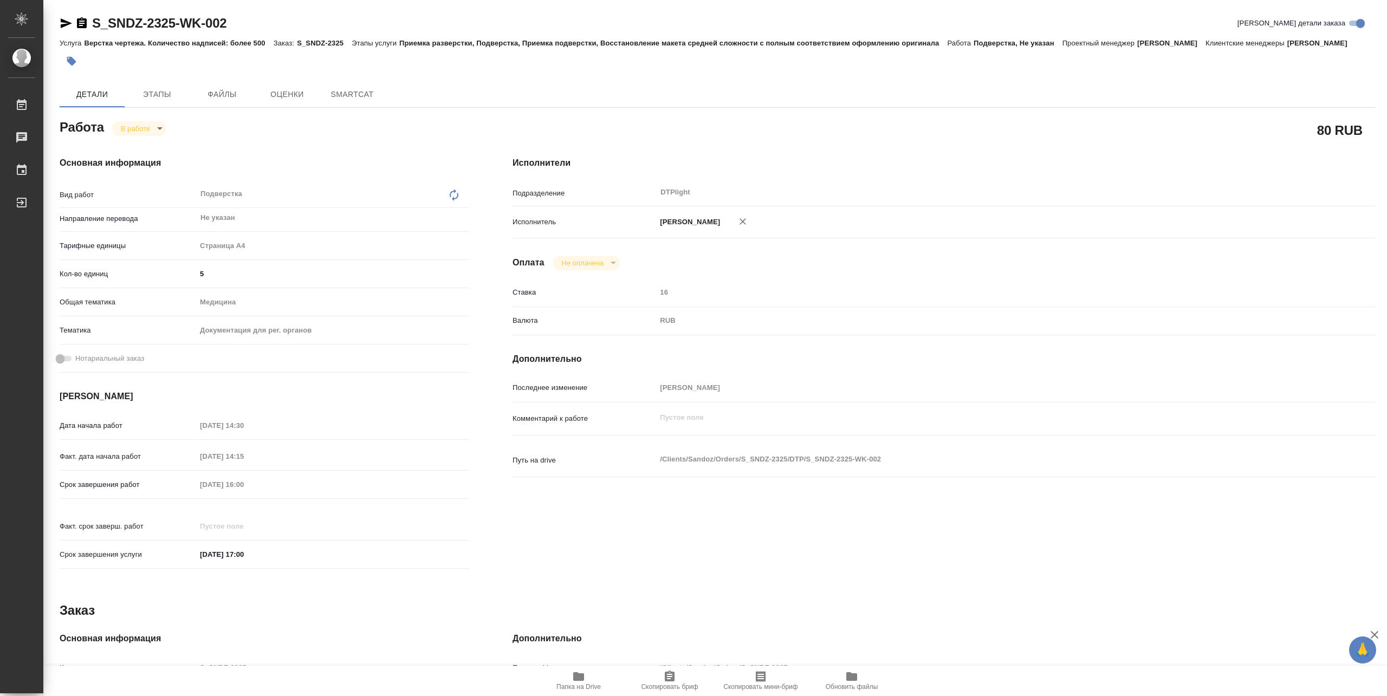
type textarea "x"
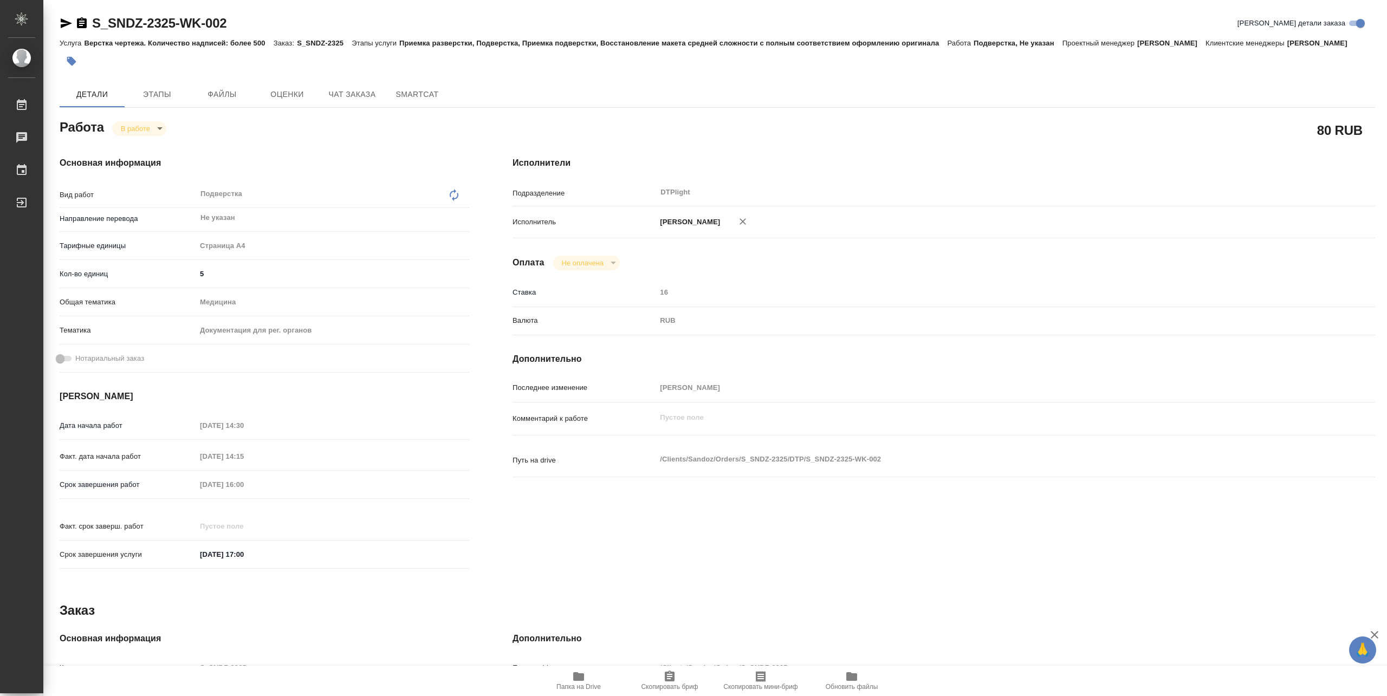
type textarea "x"
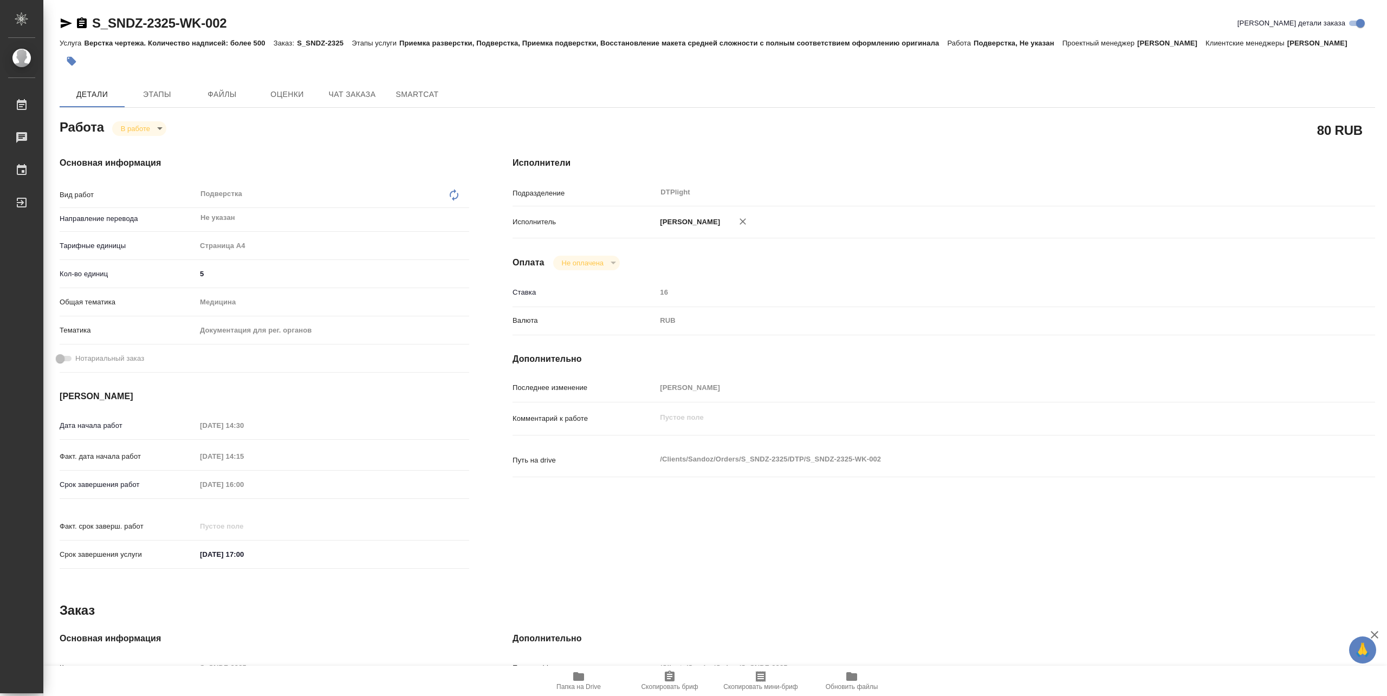
type textarea "x"
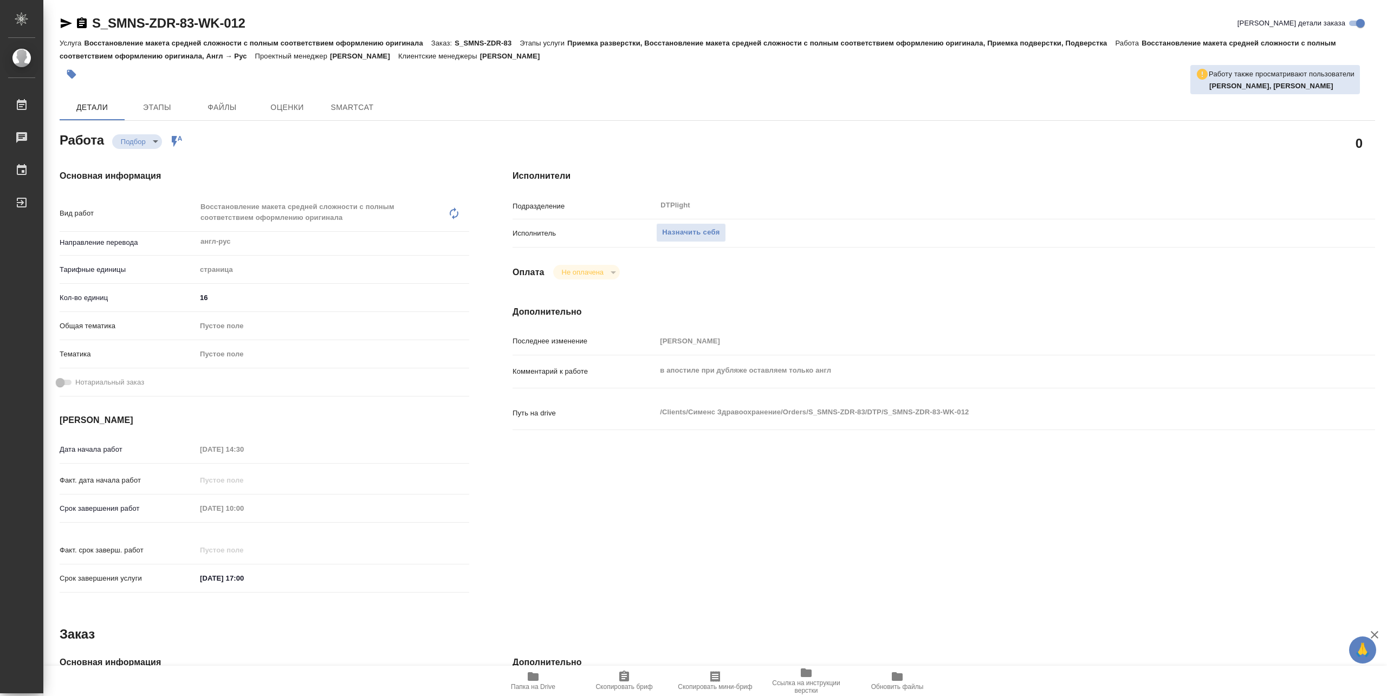
type textarea "x"
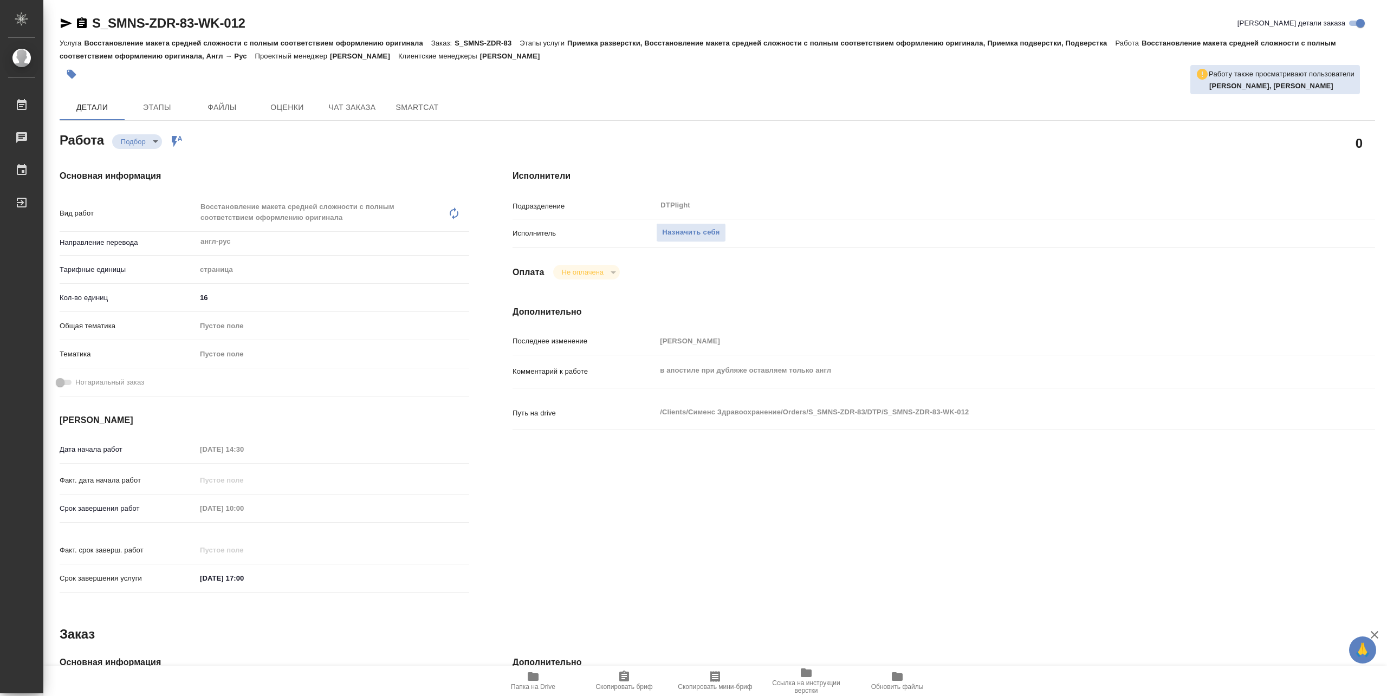
type textarea "x"
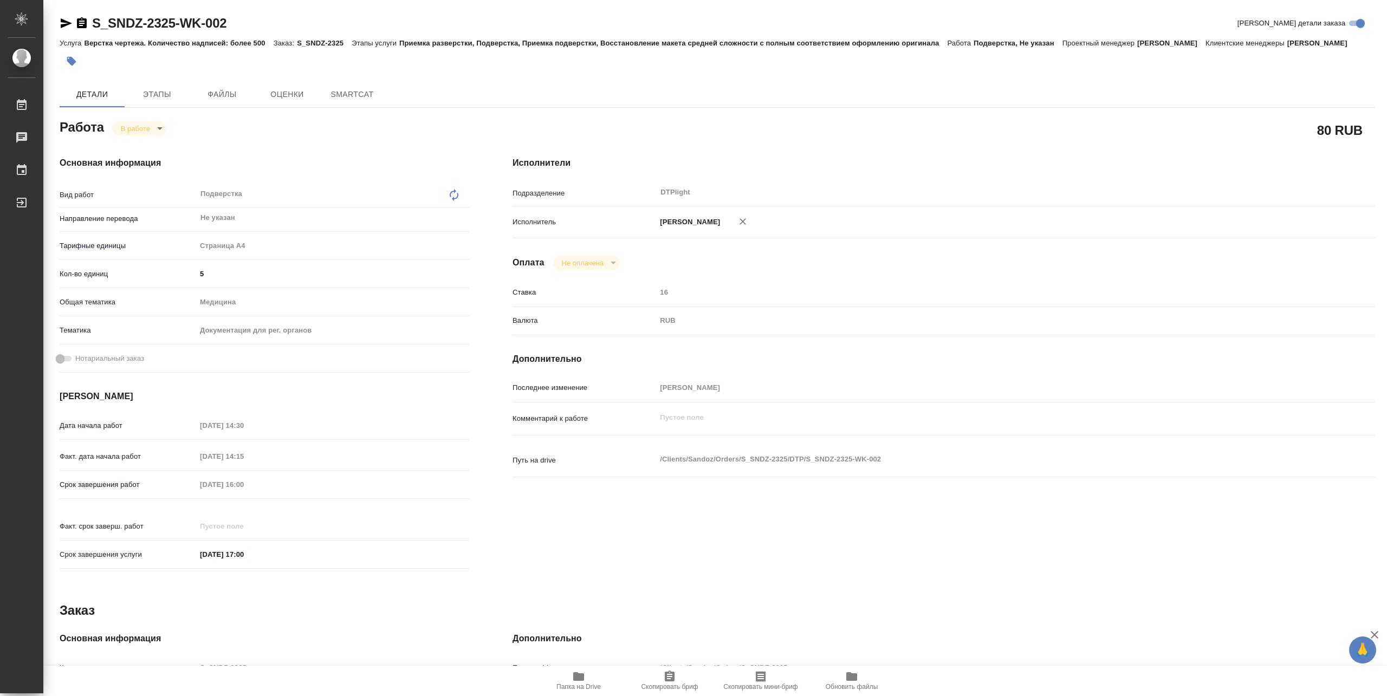
type textarea "x"
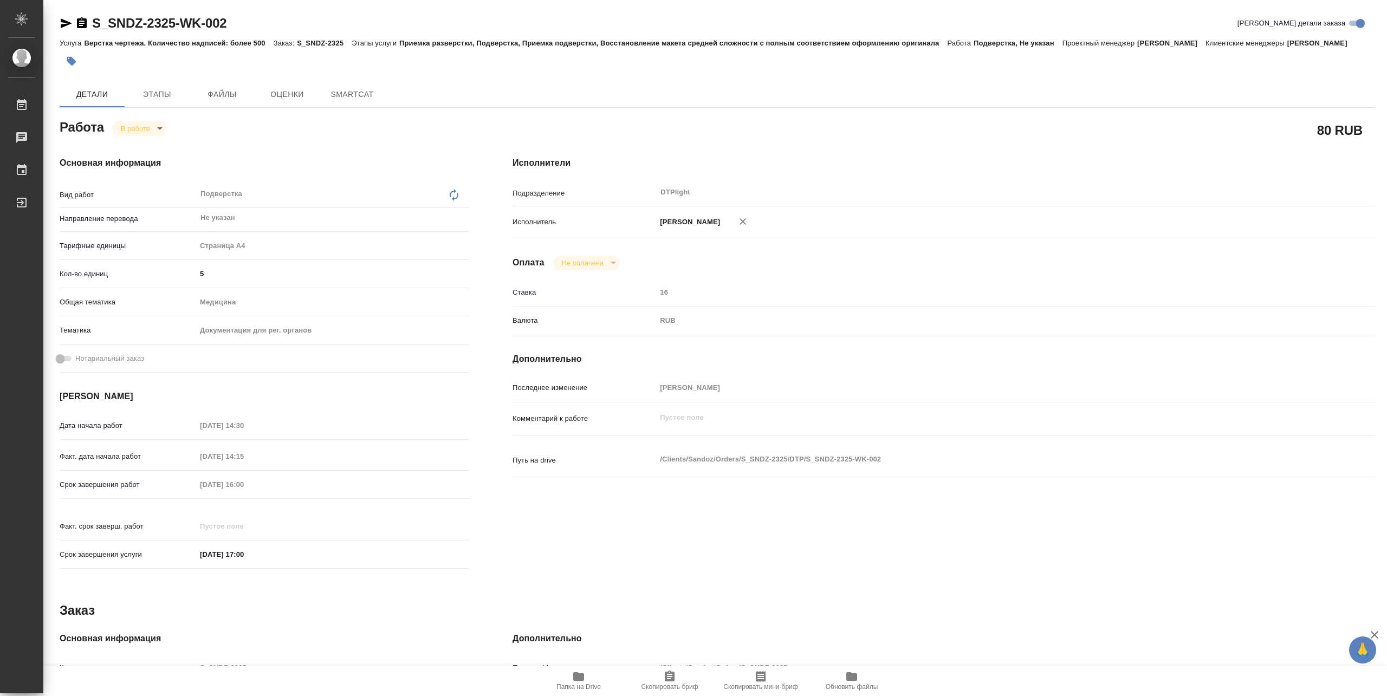
type textarea "x"
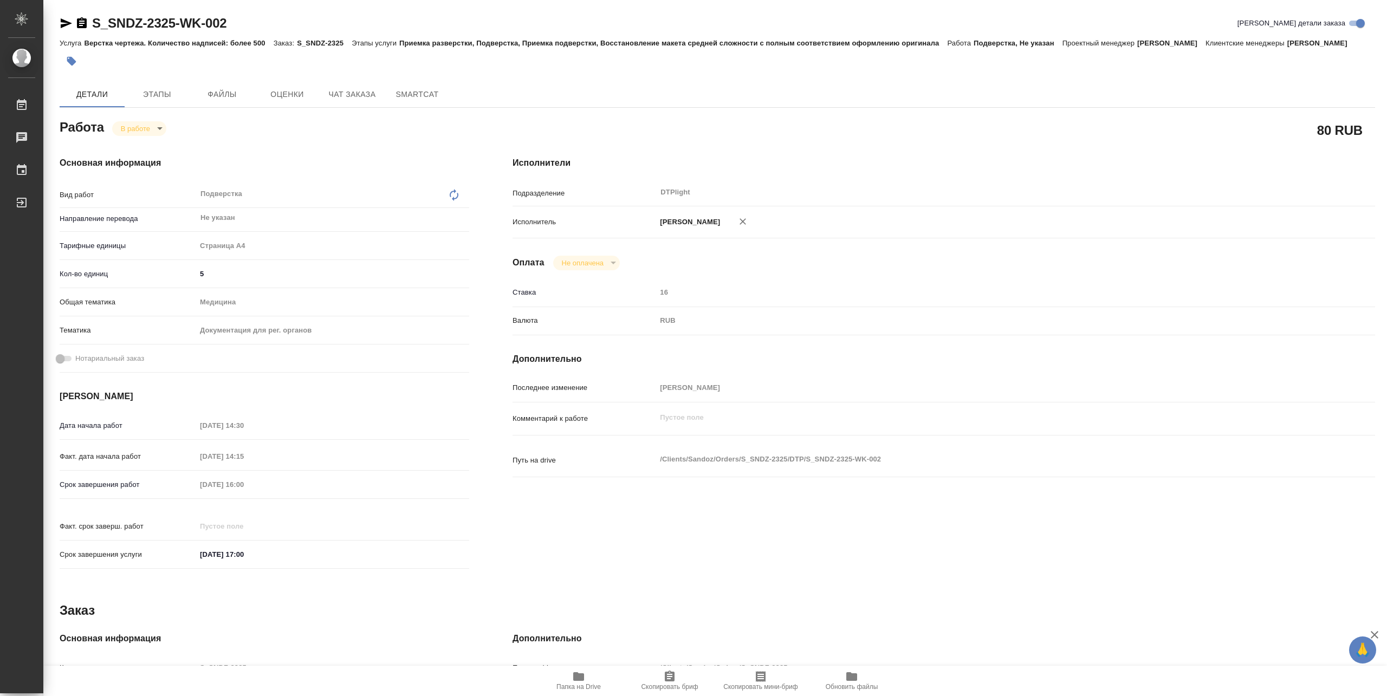
type textarea "x"
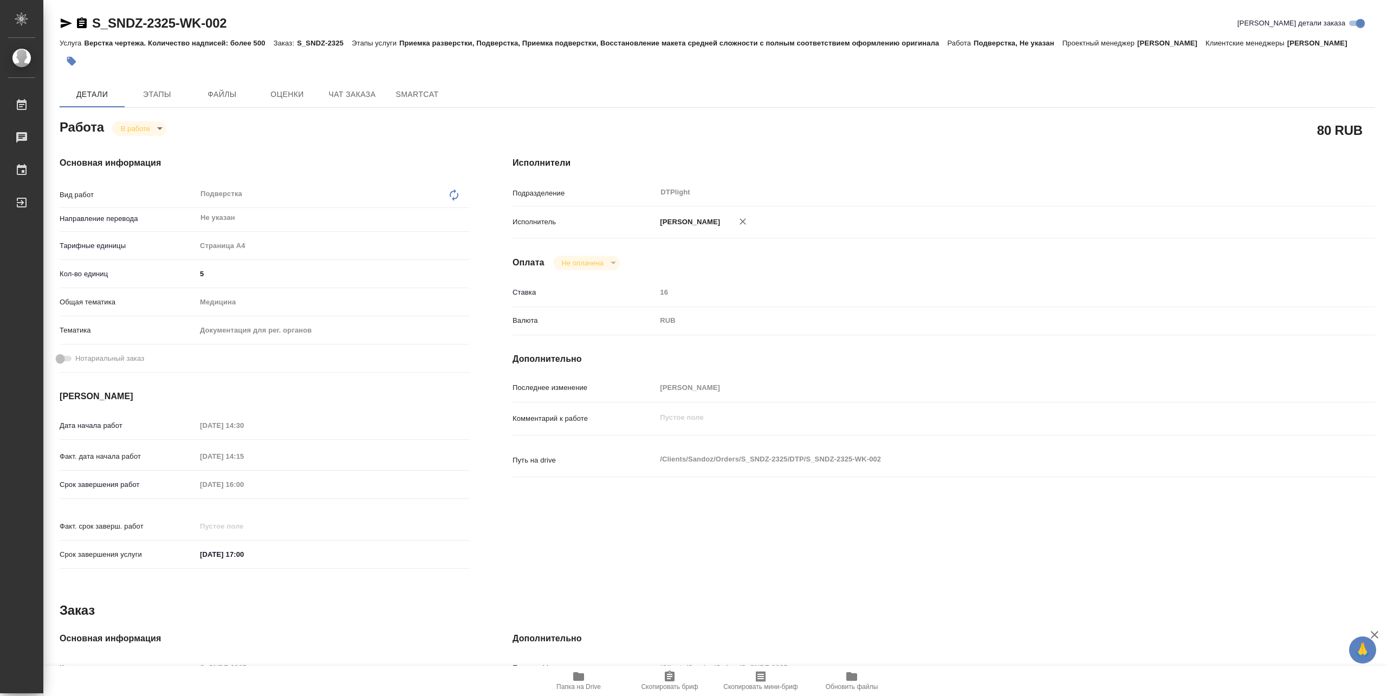
type textarea "x"
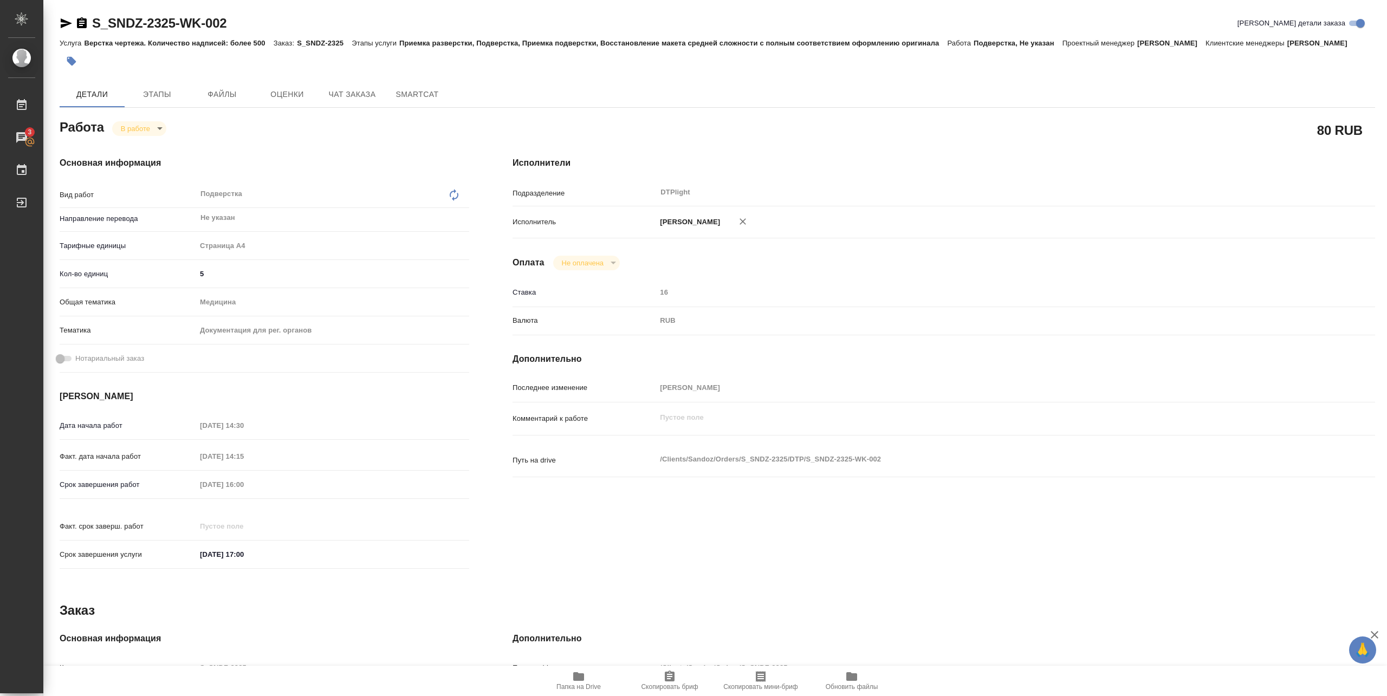
click at [158, 138] on div "Основная информация Вид работ Подверстка x ​ Направление перевода Не указан ​ Т…" at bounding box center [264, 366] width 453 height 463
click at [157, 128] on body "🙏 .cls-1 fill:#fff; AWATERA [PERSON_NAME] 3 Чаты График Выйти S_SNDZ-2325-WK-00…" at bounding box center [693, 348] width 1387 height 696
click at [151, 144] on button "Выполнен" at bounding box center [141, 147] width 40 height 12
type textarea "x"
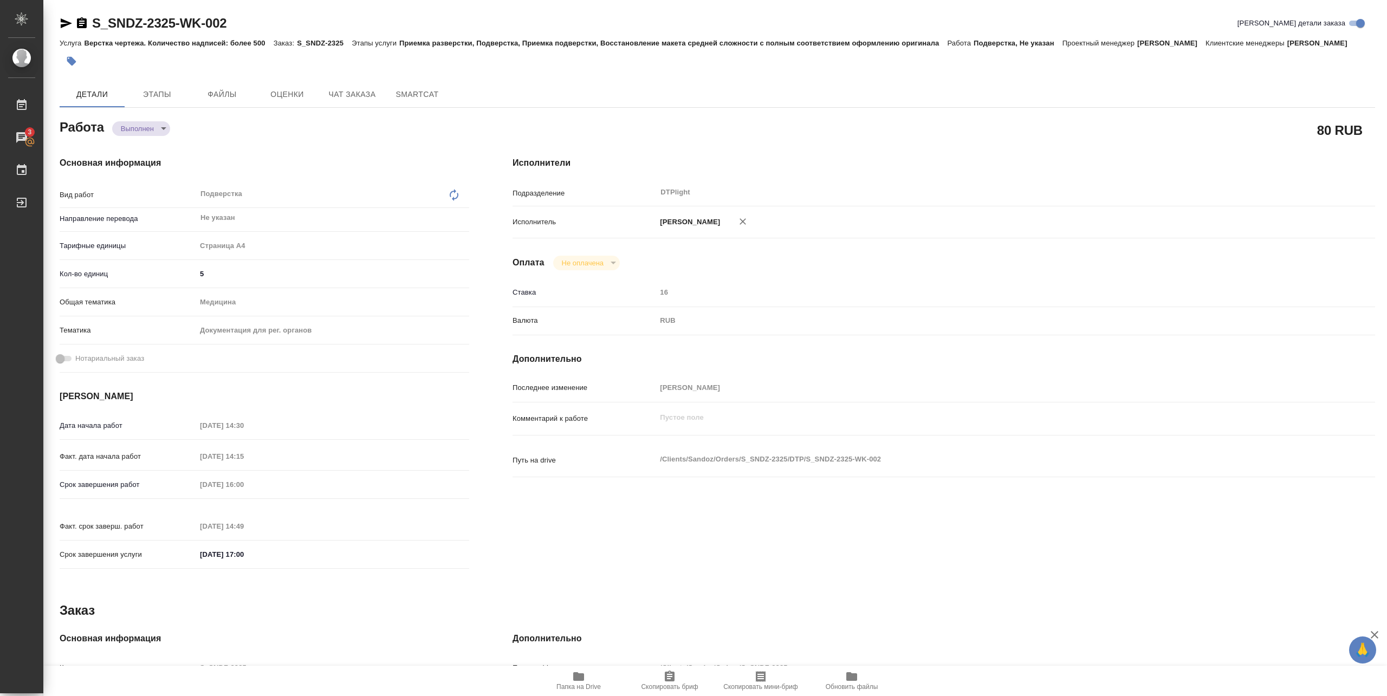
type textarea "x"
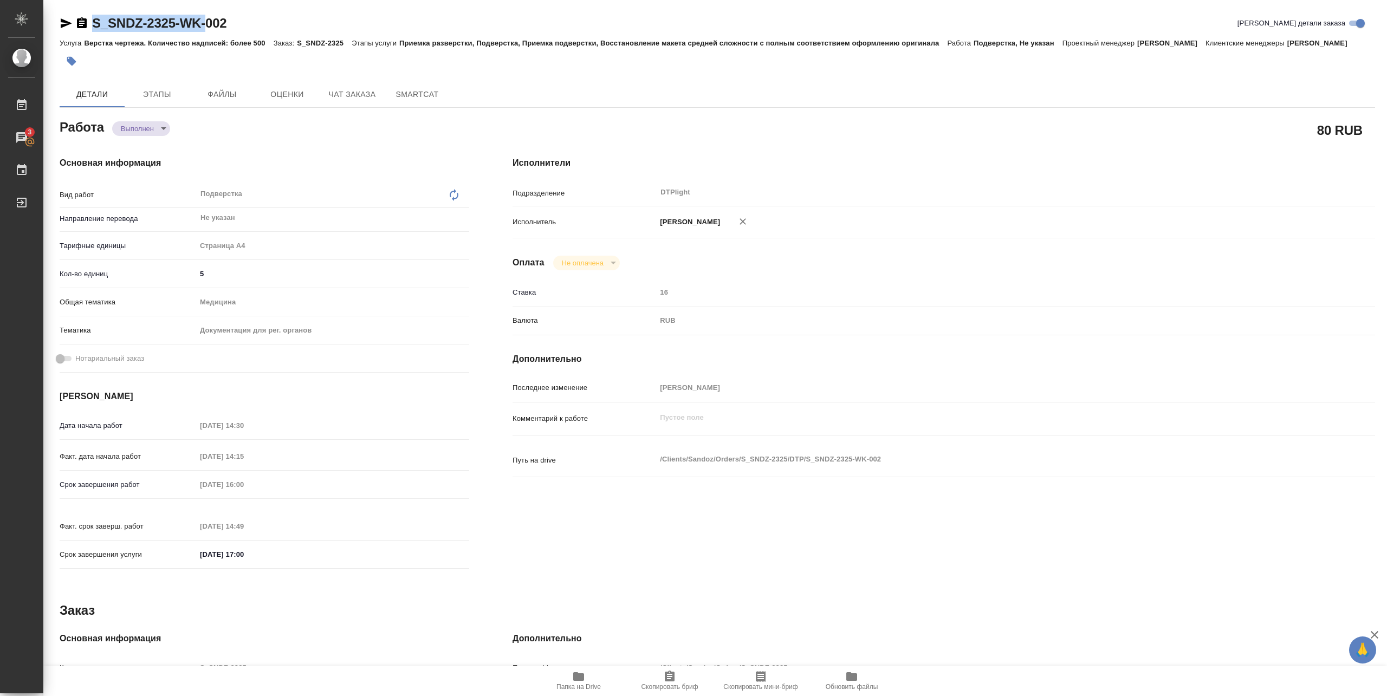
type textarea "x"
drag, startPoint x: 92, startPoint y: 31, endPoint x: 243, endPoint y: 31, distance: 151.7
click at [243, 31] on div "S_SNDZ-2325-WK-002 Кратко детали заказа" at bounding box center [718, 23] width 1316 height 17
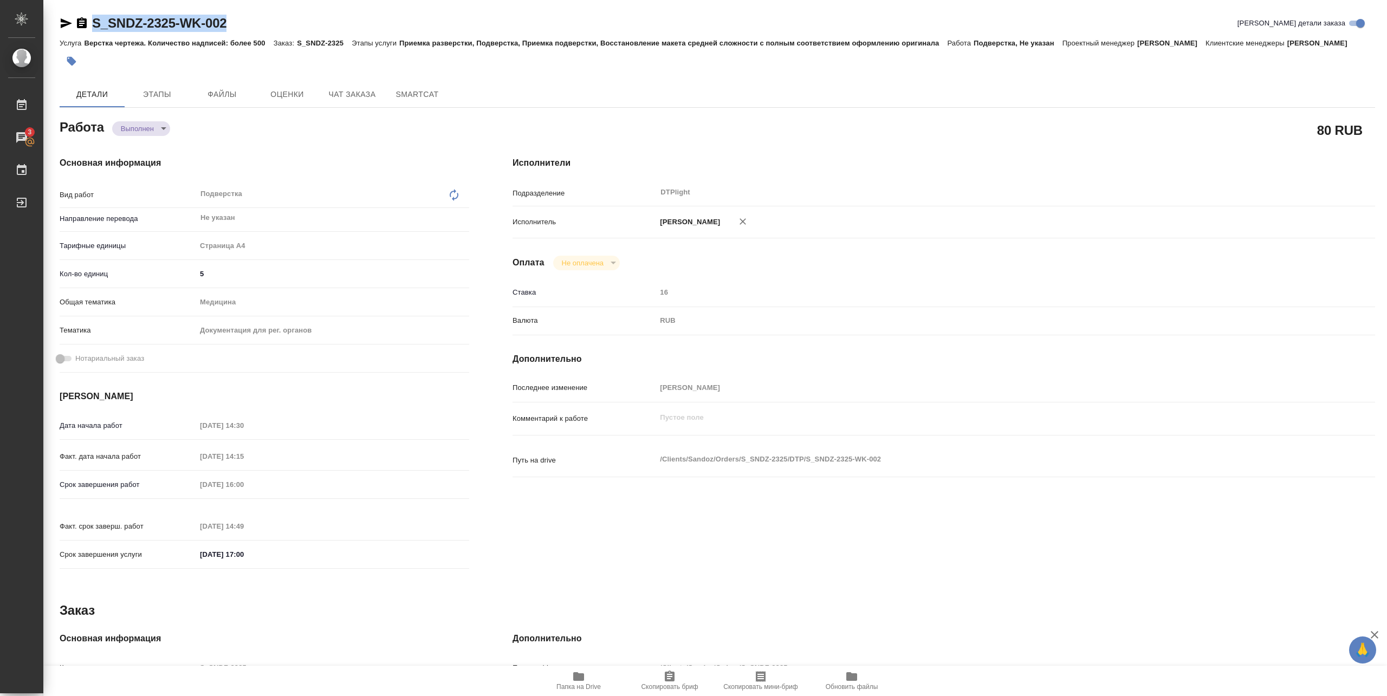
type textarea "x"
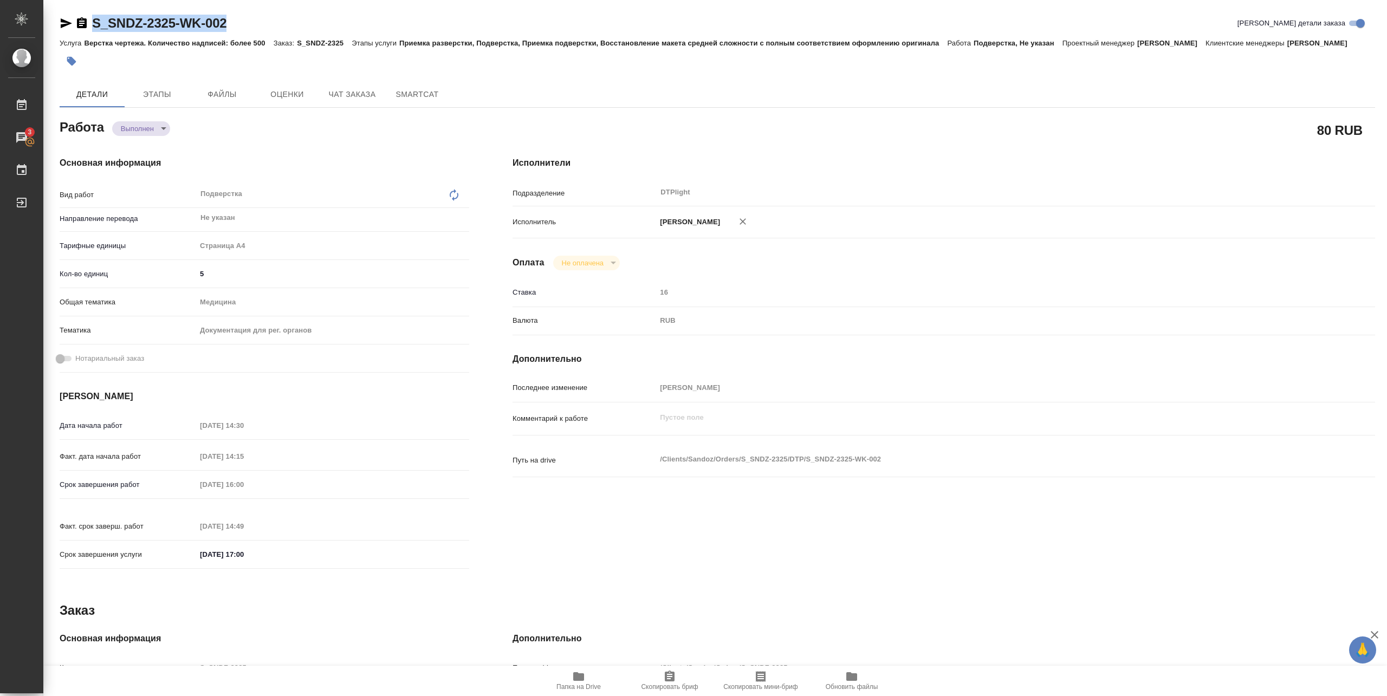
copy link "S_SNDZ-2325-WK-002"
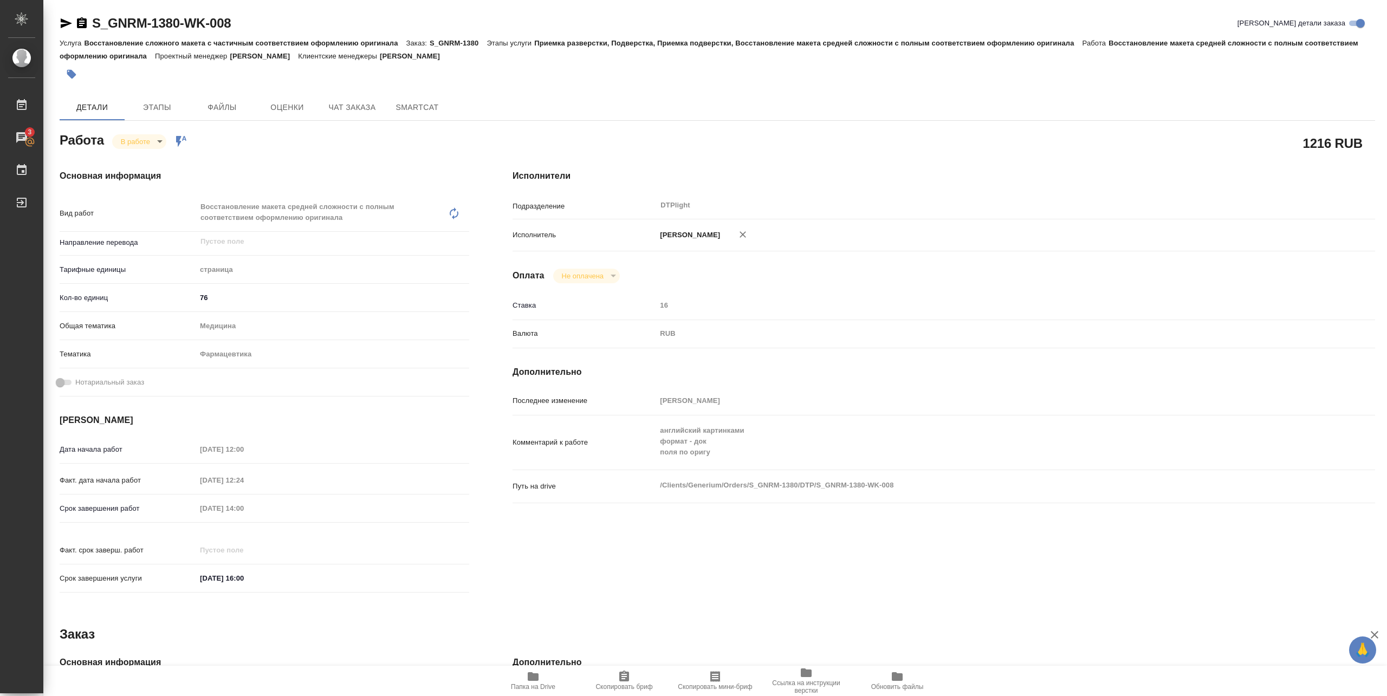
click at [61, 22] on icon "button" at bounding box center [66, 23] width 13 height 13
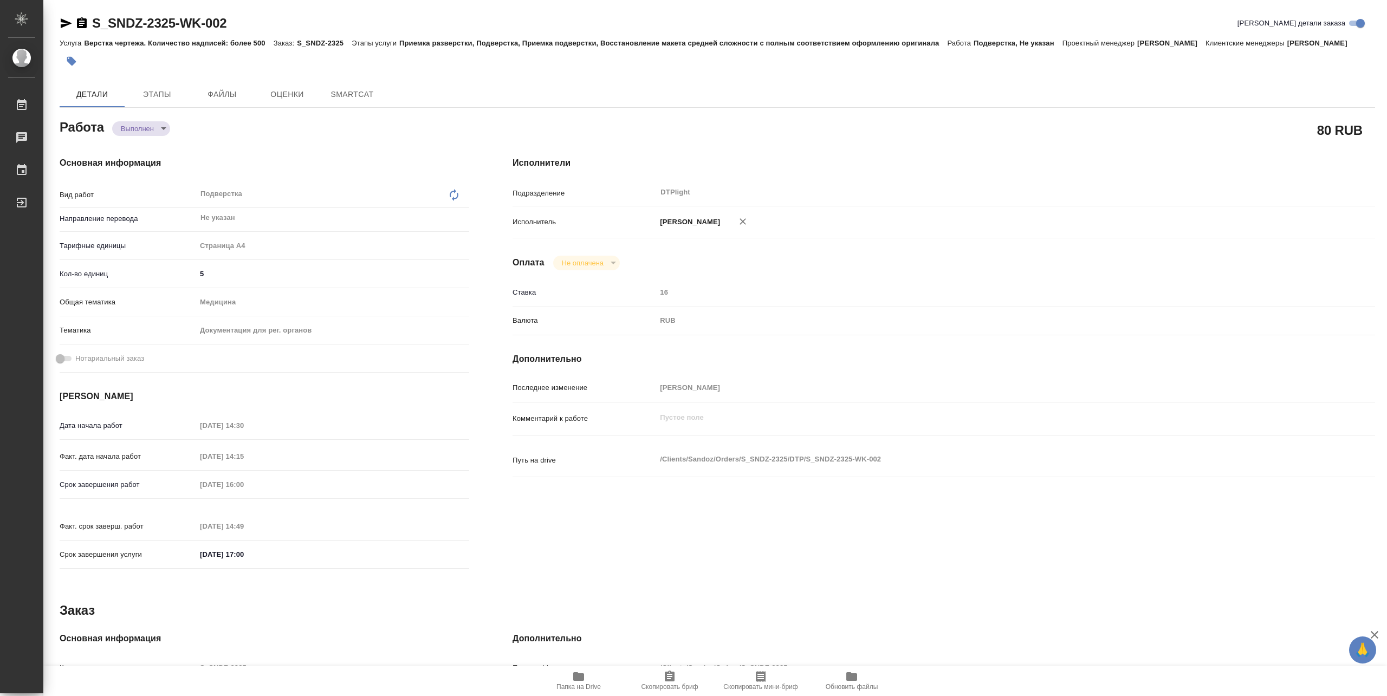
type textarea "x"
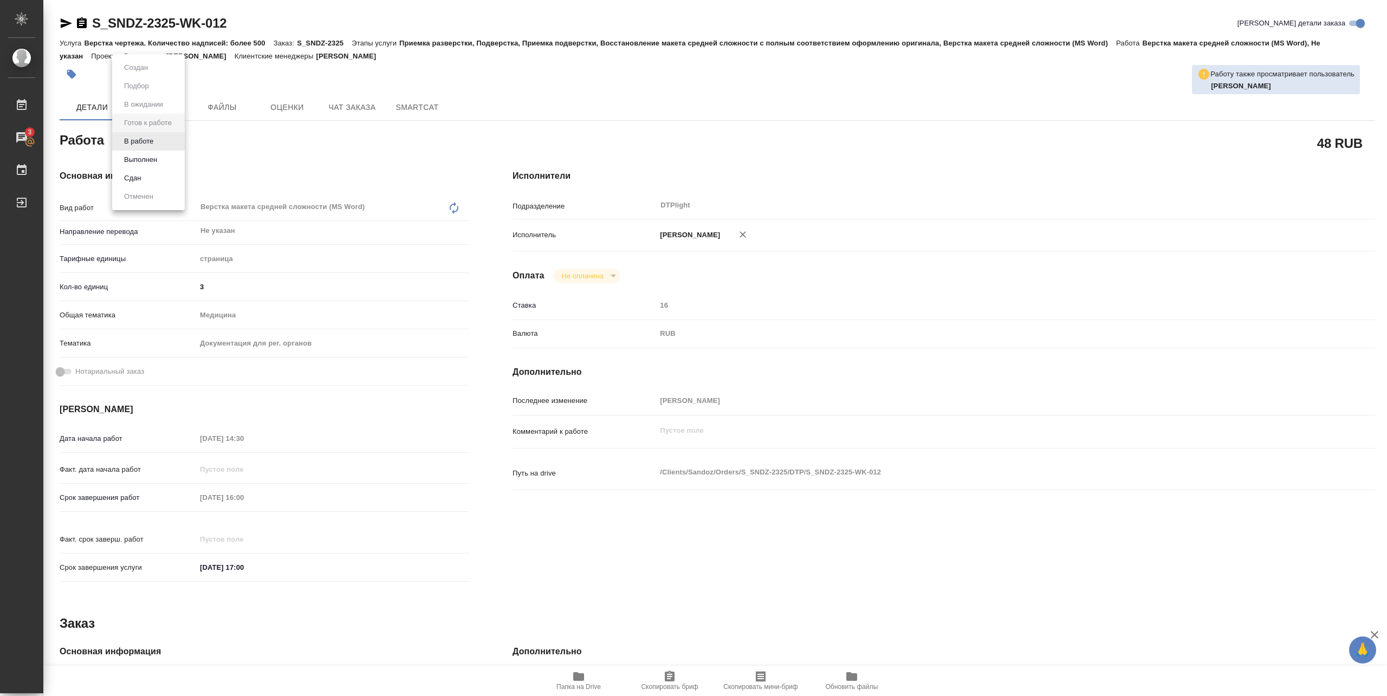
click at [174, 137] on body "🙏 .cls-1 fill:#fff; AWATERA [PERSON_NAME] 3 Чаты График Выйти S_SNDZ-2325-WK-01…" at bounding box center [693, 348] width 1387 height 696
click at [159, 140] on li "В работе" at bounding box center [148, 141] width 73 height 18
type textarea "x"
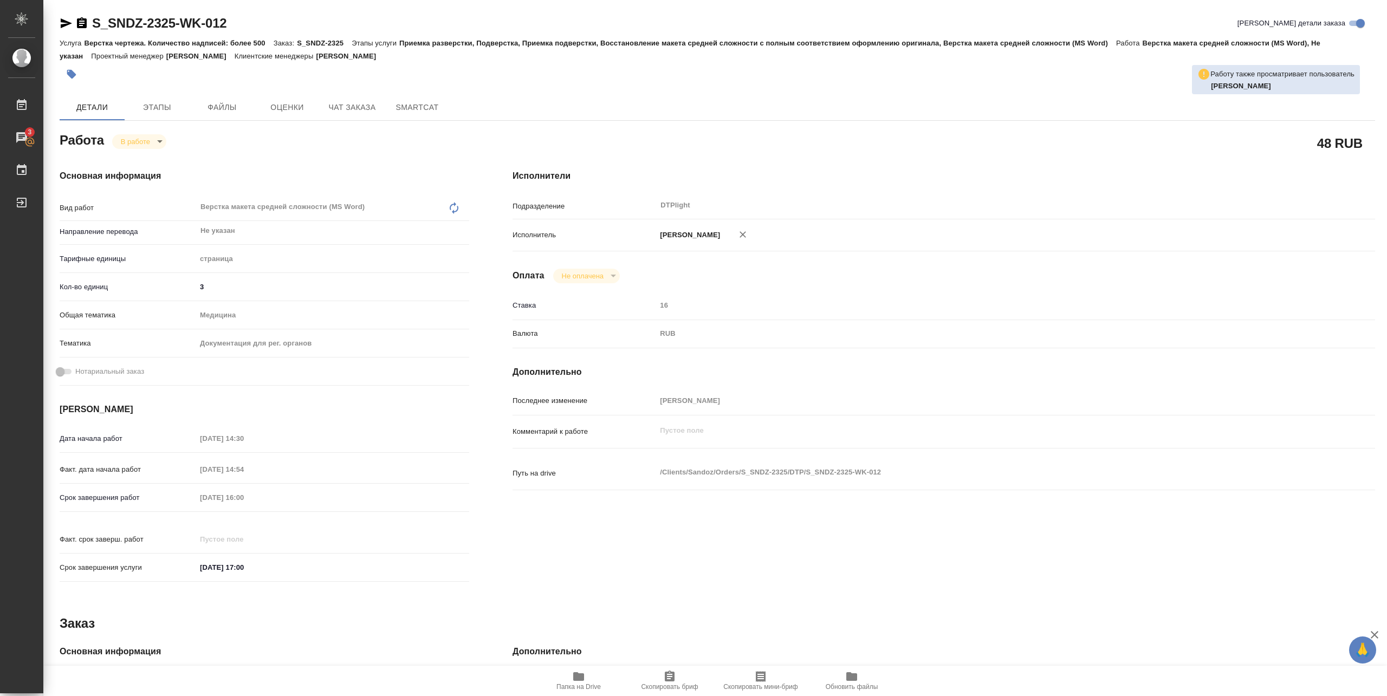
type textarea "x"
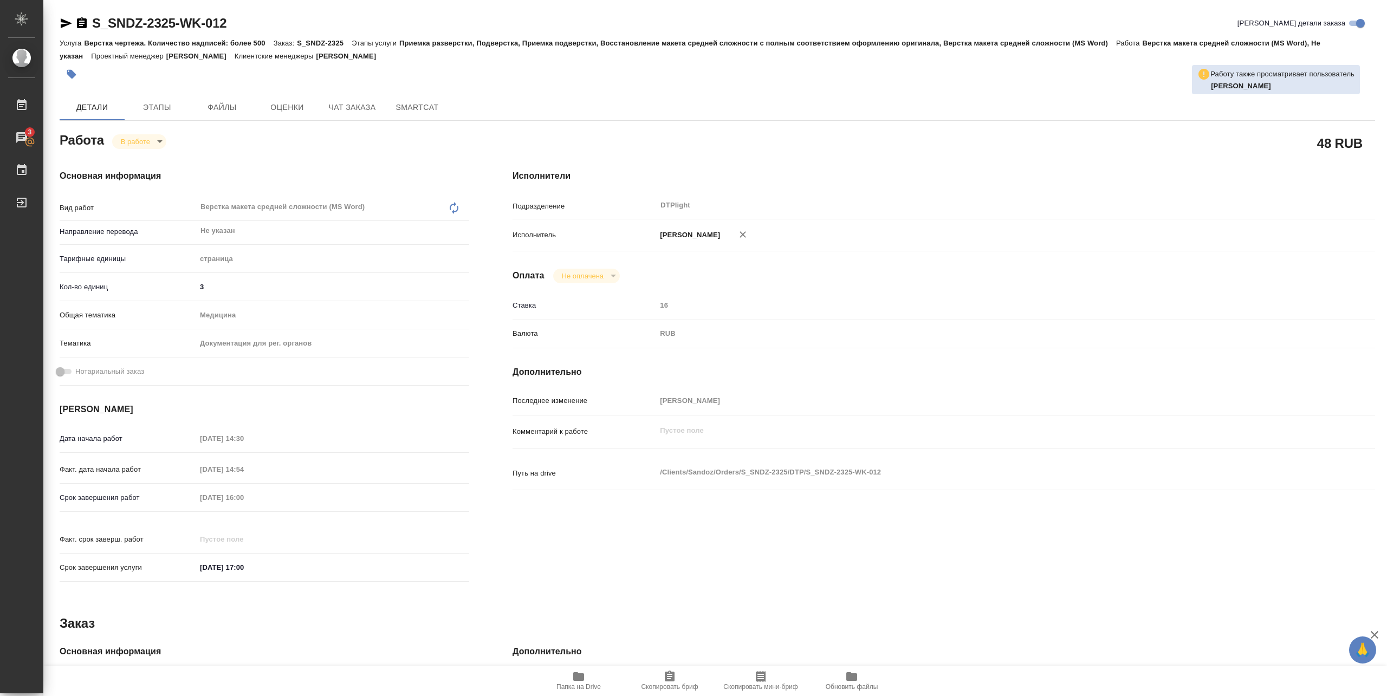
type textarea "x"
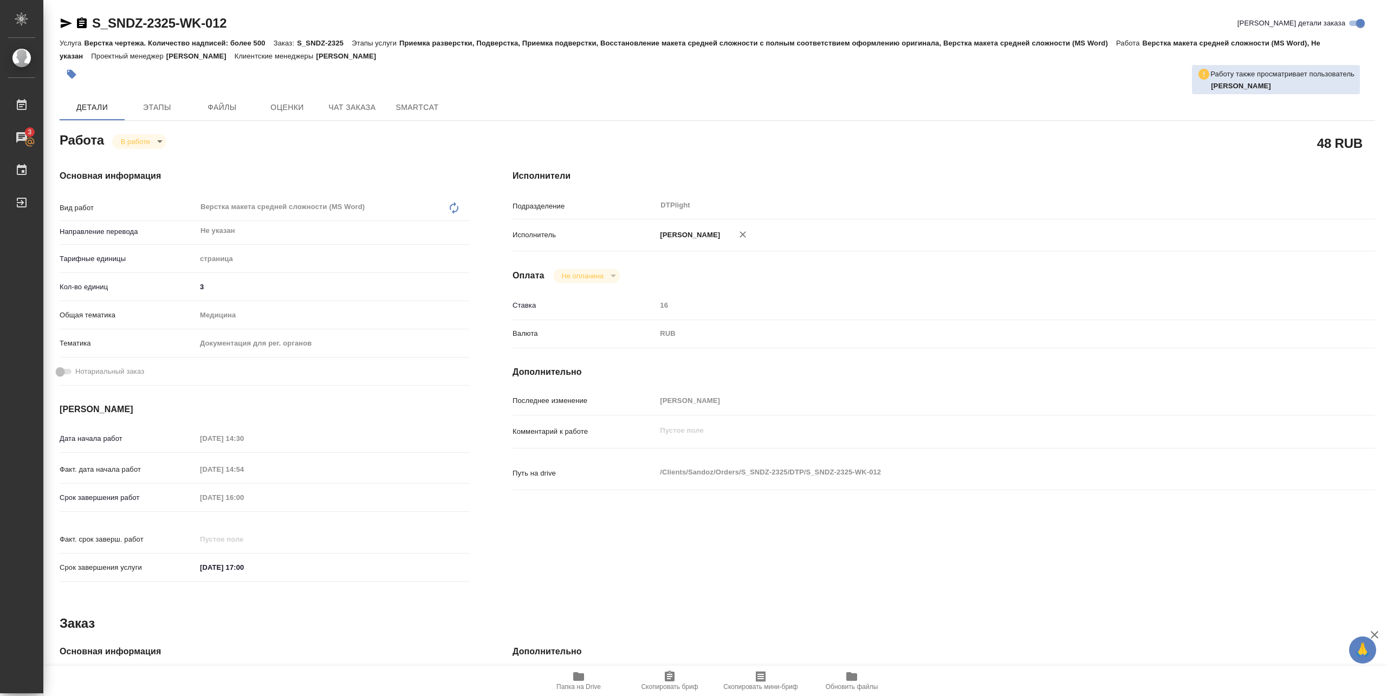
type textarea "x"
click at [573, 685] on span "Папка на Drive" at bounding box center [578, 687] width 44 height 8
click at [154, 144] on body "🙏 .cls-1 fill:#fff; AWATERA Pankina Anna Работы 3 Чаты График Выйти S_SNDZ-2325…" at bounding box center [693, 348] width 1387 height 696
click at [145, 158] on button "Выполнен" at bounding box center [141, 160] width 40 height 12
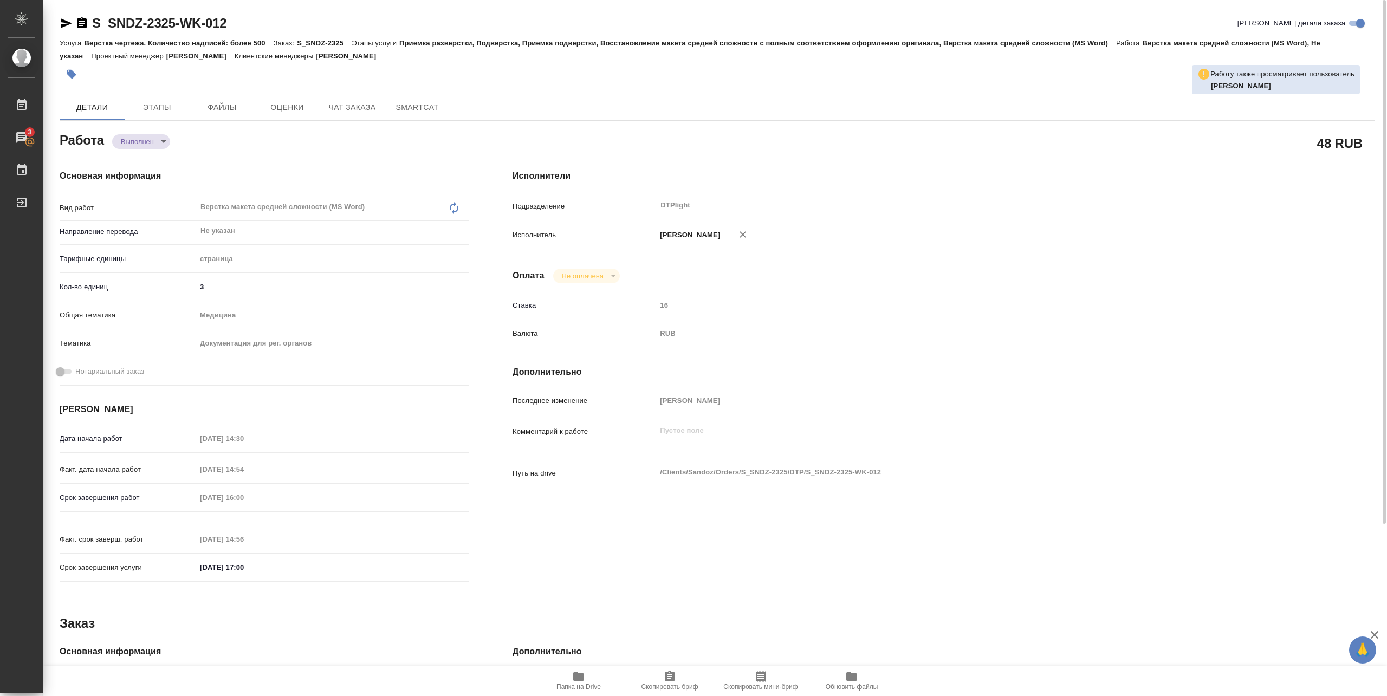
type textarea "x"
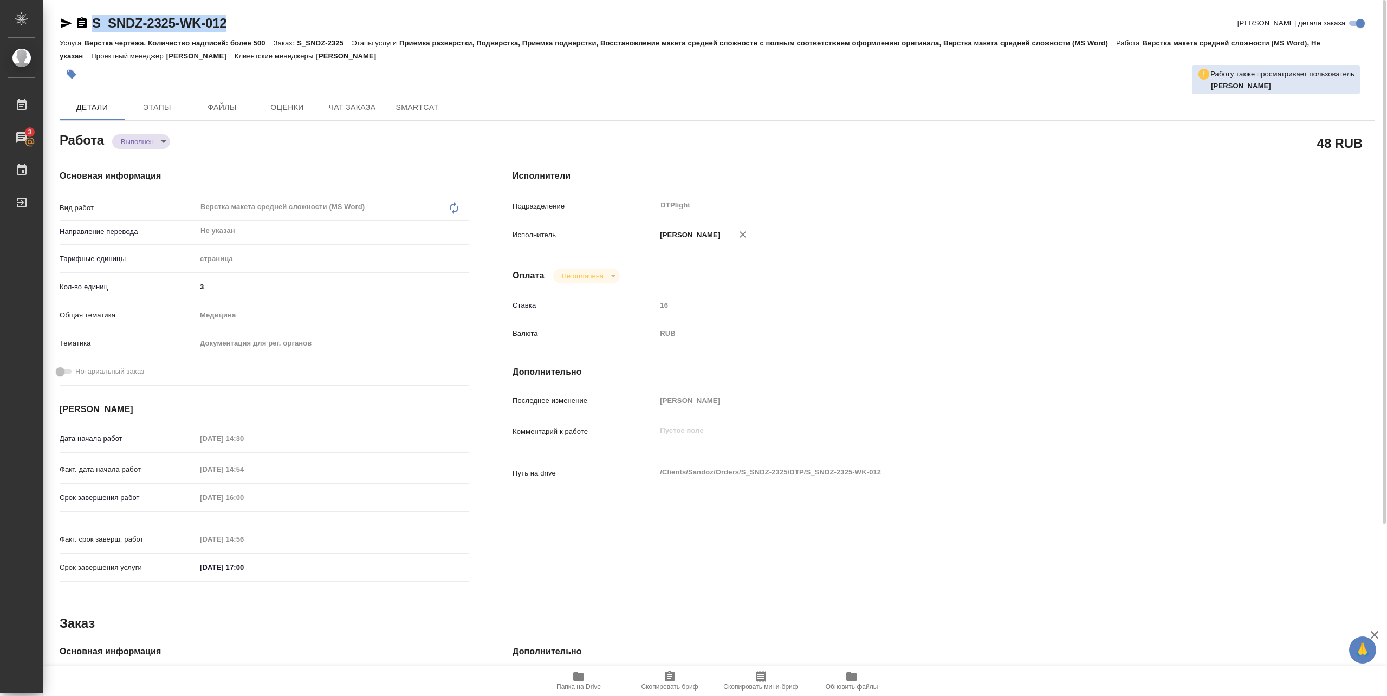
drag, startPoint x: 89, startPoint y: 33, endPoint x: 268, endPoint y: 3, distance: 180.7
click at [268, 3] on div "S_SNDZ-2325-WK-012 Кратко детали заказа Услуга Верстка чертежа. Количество надп…" at bounding box center [717, 467] width 1327 height 935
type textarea "x"
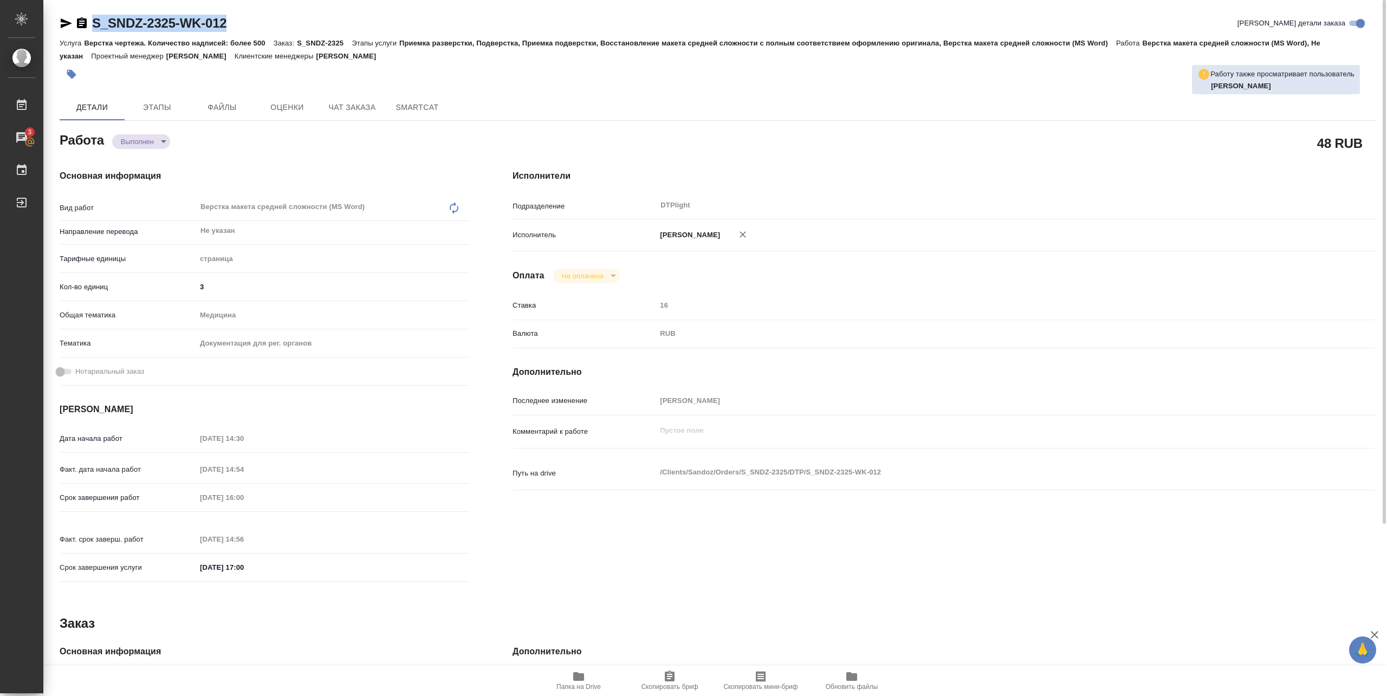
type textarea "x"
copy link "S_SNDZ-2325-WK-012"
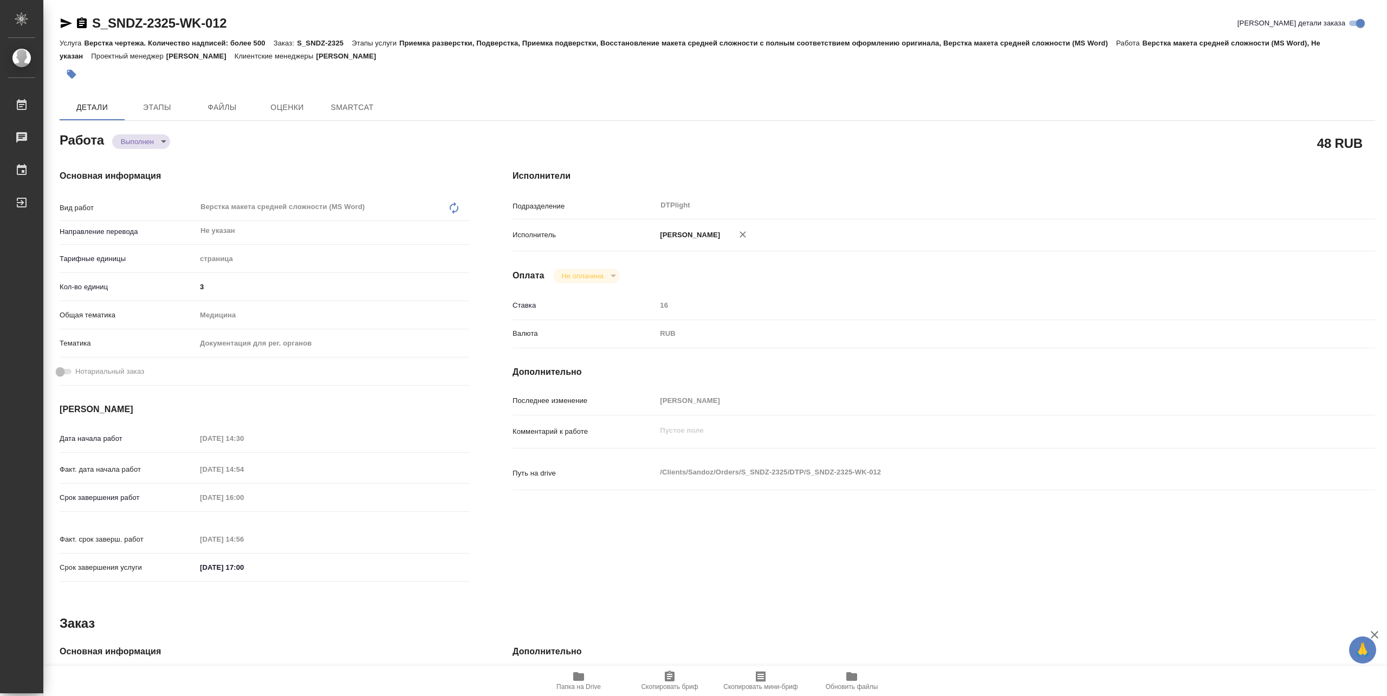
type textarea "x"
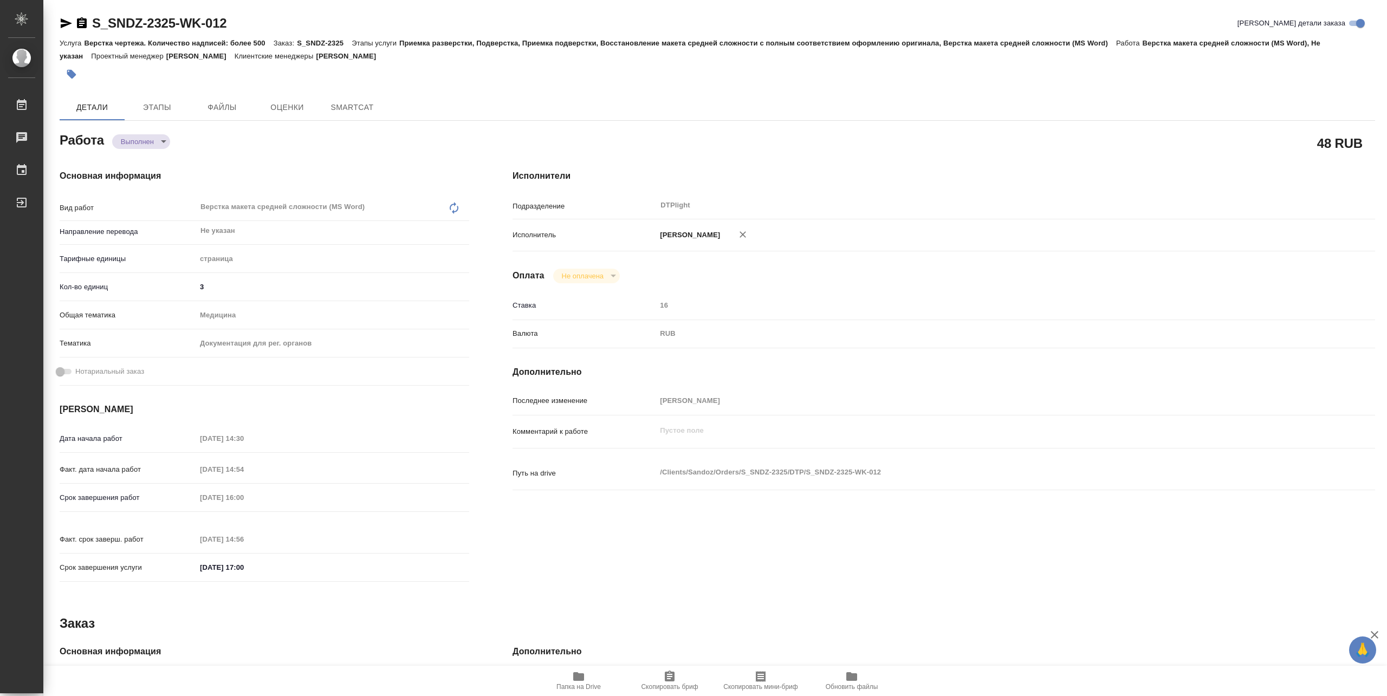
type textarea "x"
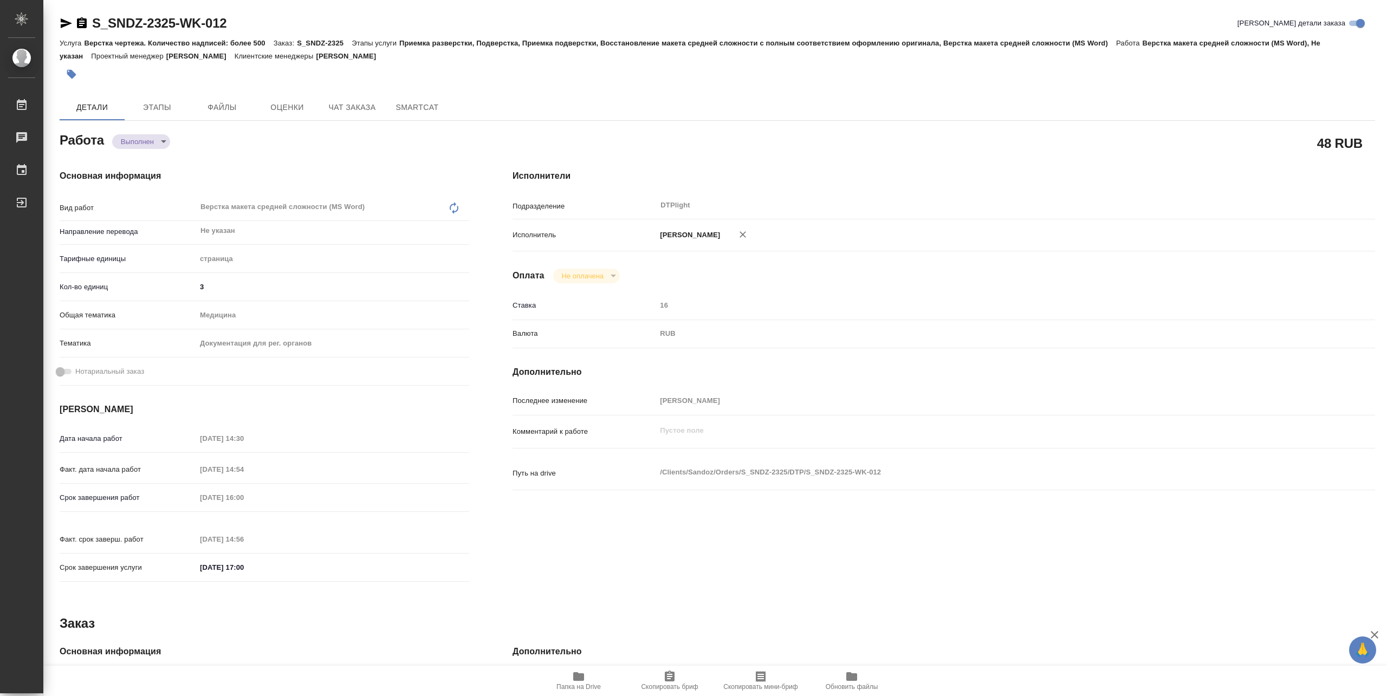
type textarea "x"
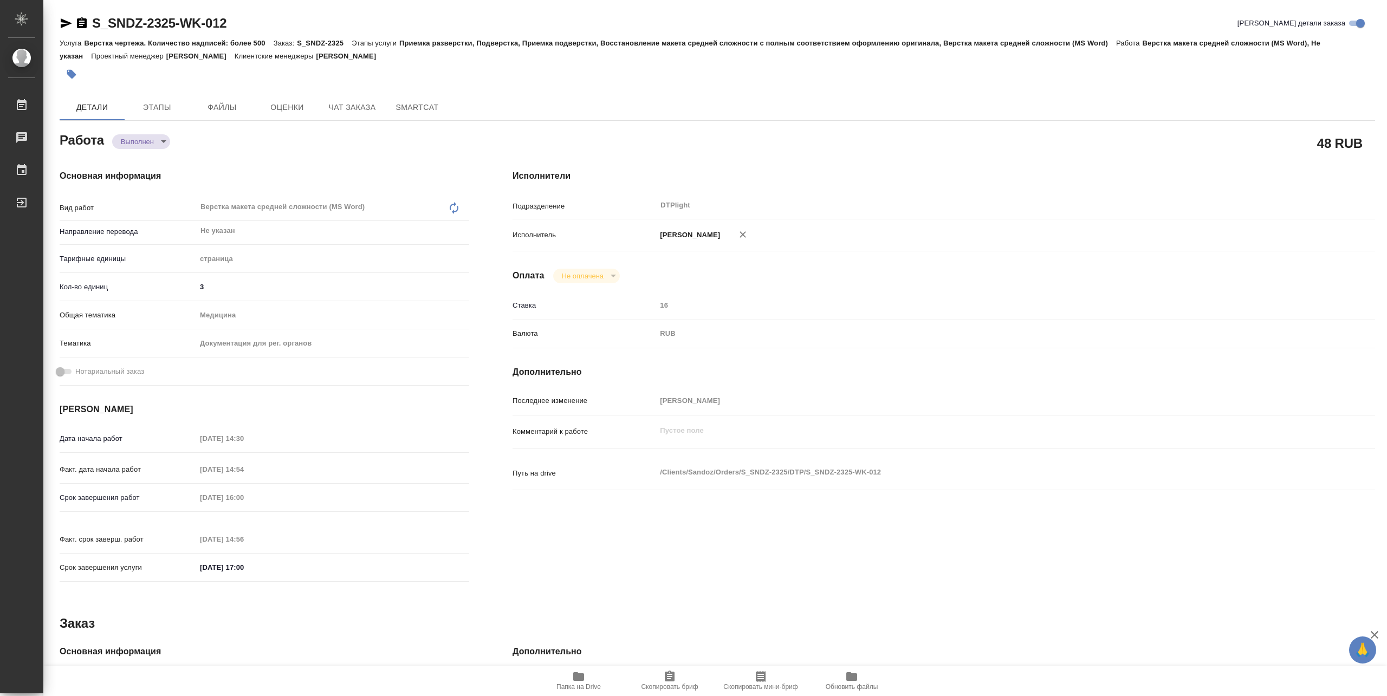
type textarea "x"
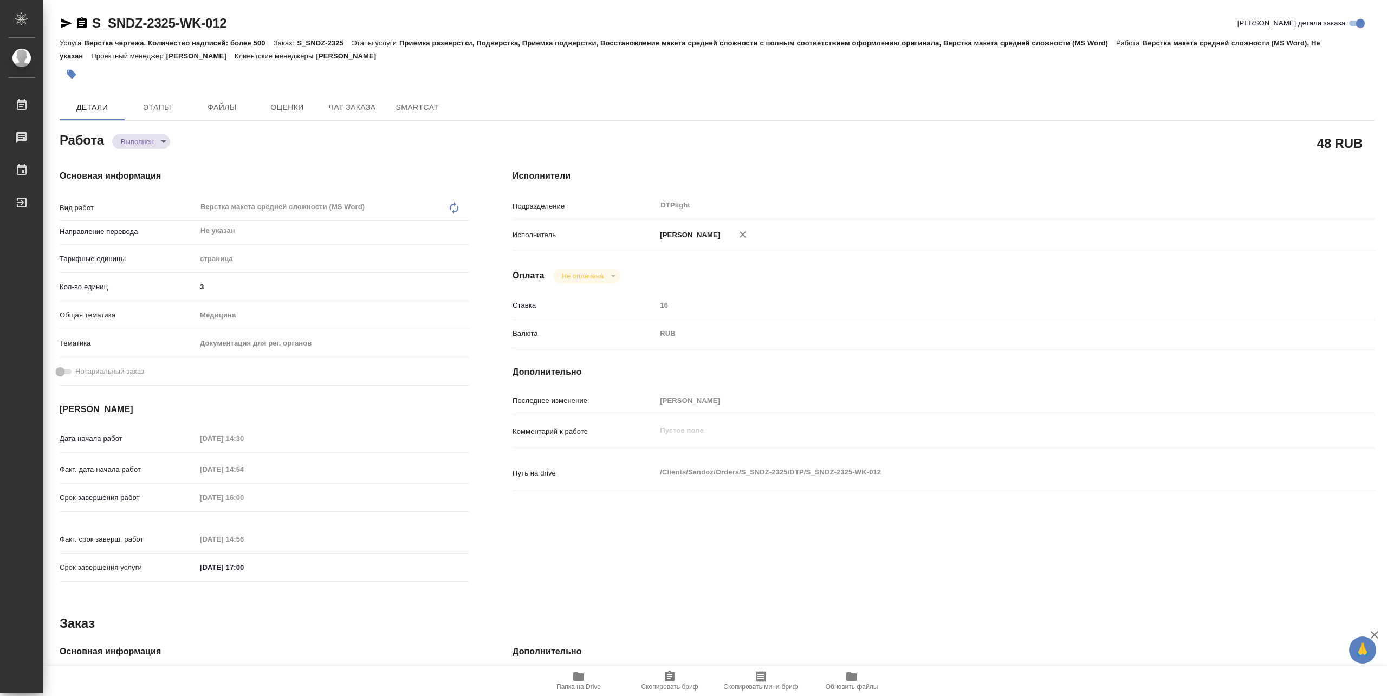
type textarea "x"
